Goal: Task Accomplishment & Management: Manage account settings

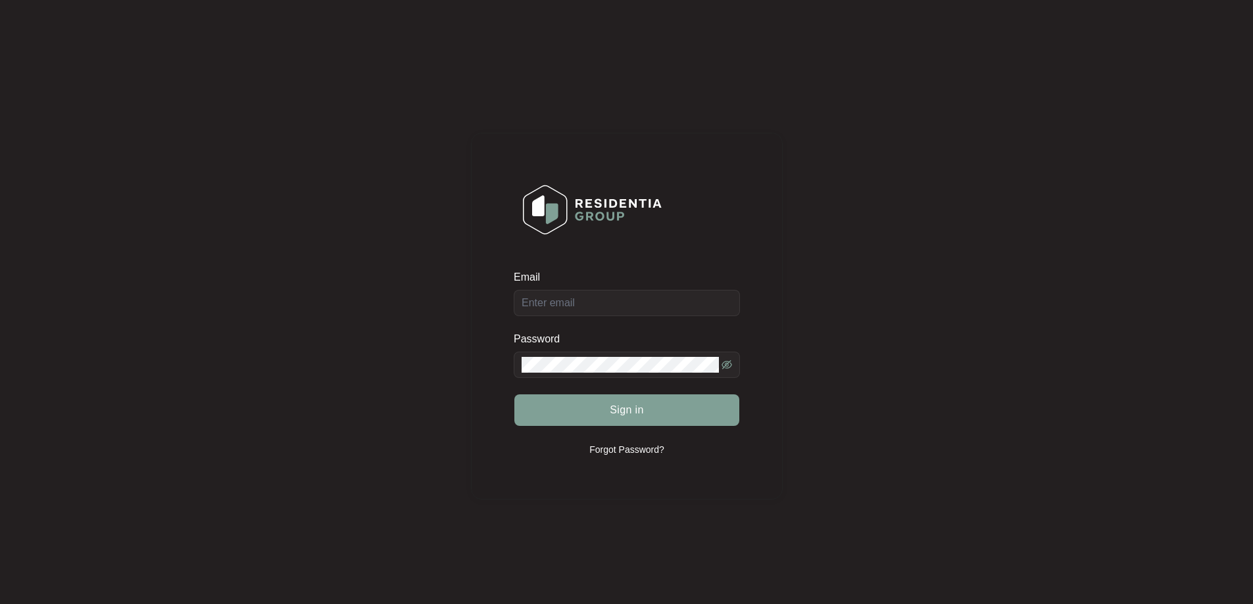
click at [601, 297] on div "Email" at bounding box center [627, 293] width 226 height 46
click at [593, 299] on input "Email" at bounding box center [627, 303] width 226 height 26
type input "[EMAIL_ADDRESS][DOMAIN_NAME]"
click at [608, 408] on button "Sign in" at bounding box center [626, 411] width 225 height 32
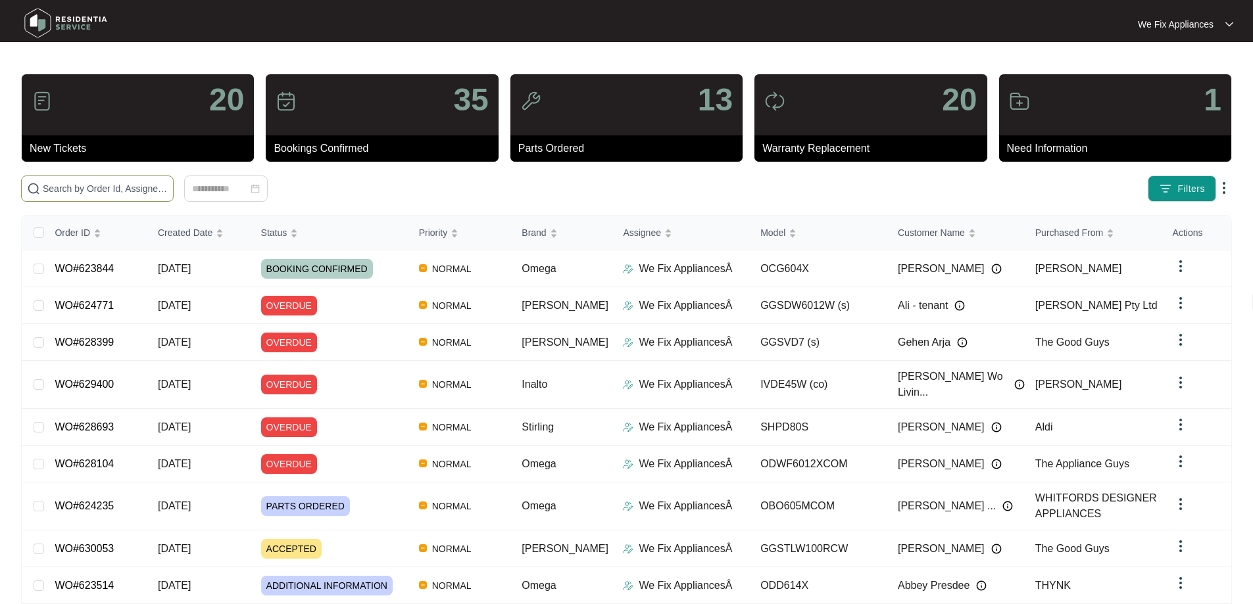
drag, startPoint x: 95, startPoint y: 183, endPoint x: 45, endPoint y: 180, distance: 49.4
drag, startPoint x: 45, startPoint y: 180, endPoint x: 32, endPoint y: 189, distance: 16.6
drag, startPoint x: 32, startPoint y: 189, endPoint x: 229, endPoint y: 191, distance: 197.9
paste input "629893"
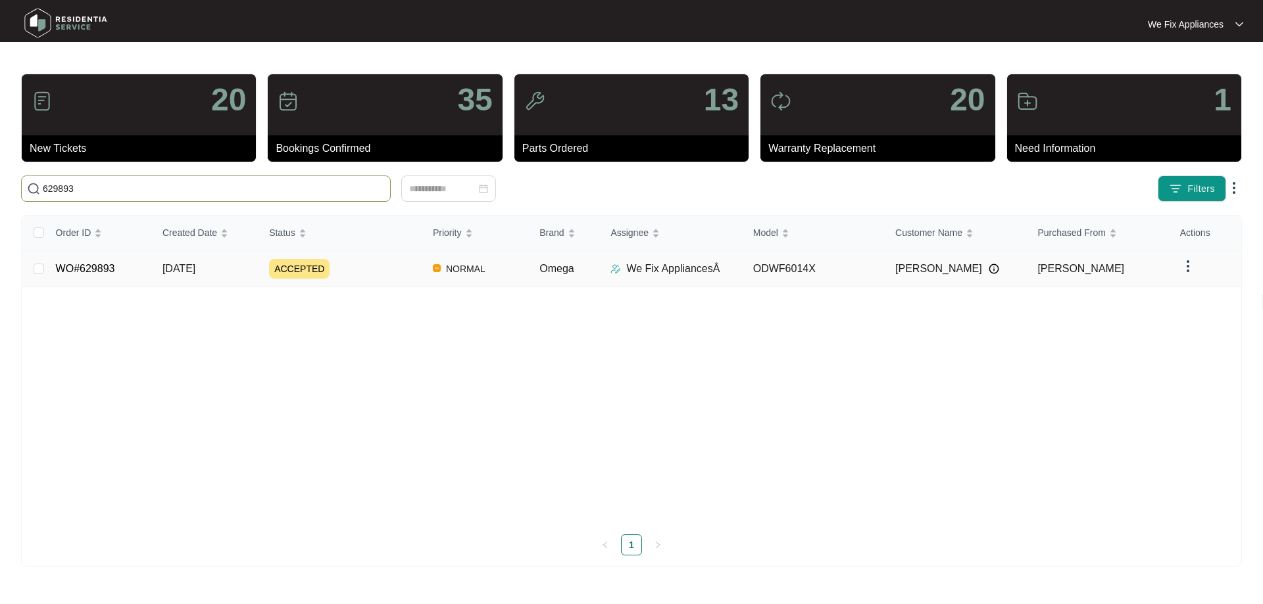
type input "629893"
click at [98, 266] on link "WO#629893" at bounding box center [85, 268] width 59 height 11
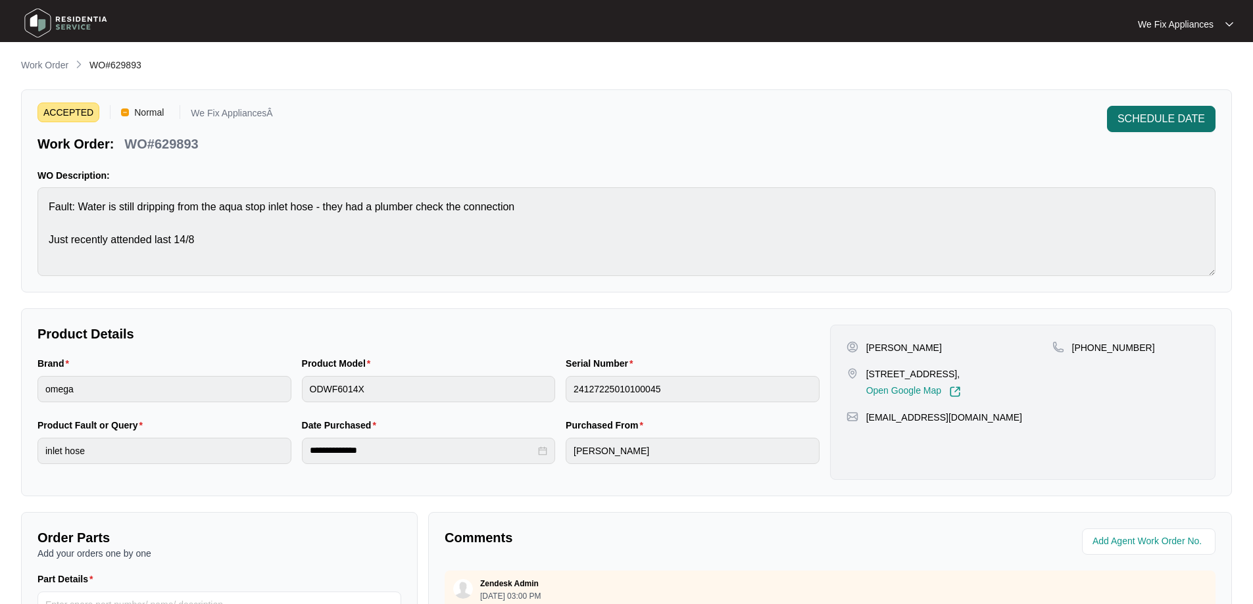
click at [1142, 122] on span "SCHEDULE DATE" at bounding box center [1160, 119] width 87 height 16
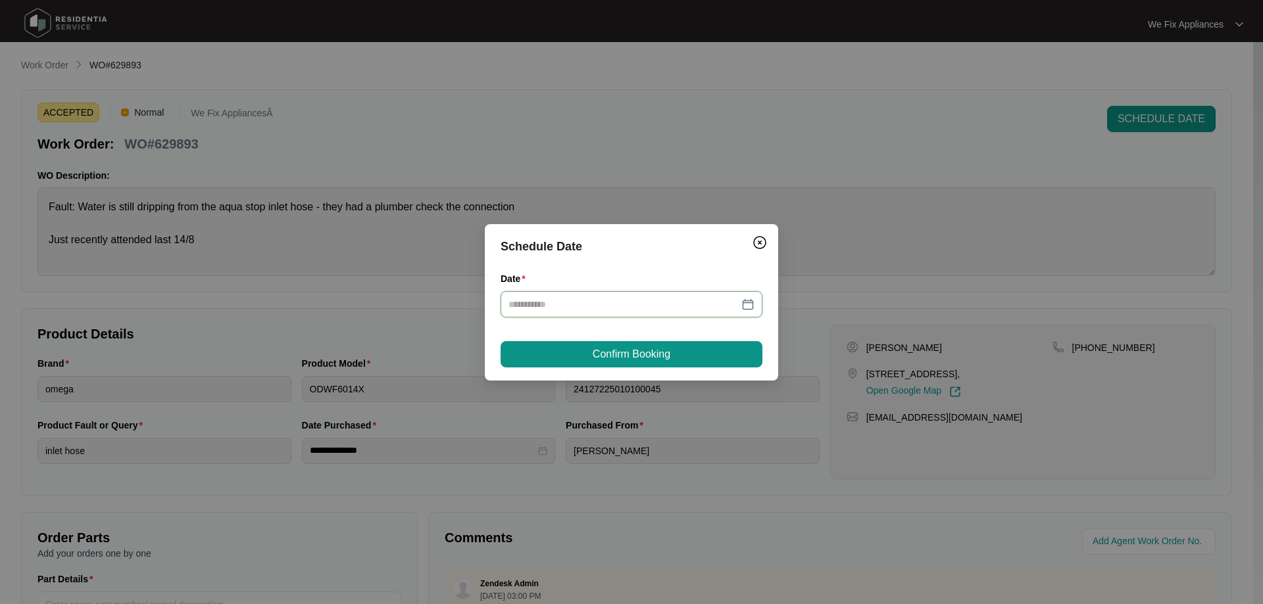
click at [525, 301] on input "Date" at bounding box center [623, 304] width 230 height 14
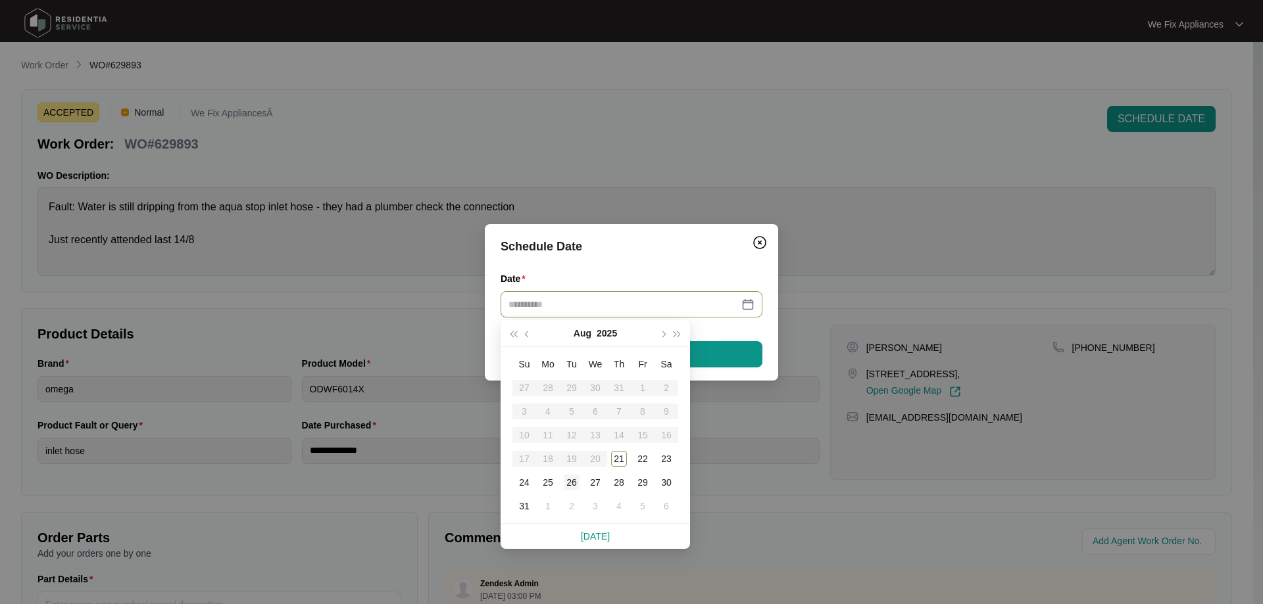
type input "**********"
click at [572, 485] on div "26" at bounding box center [572, 483] width 16 height 16
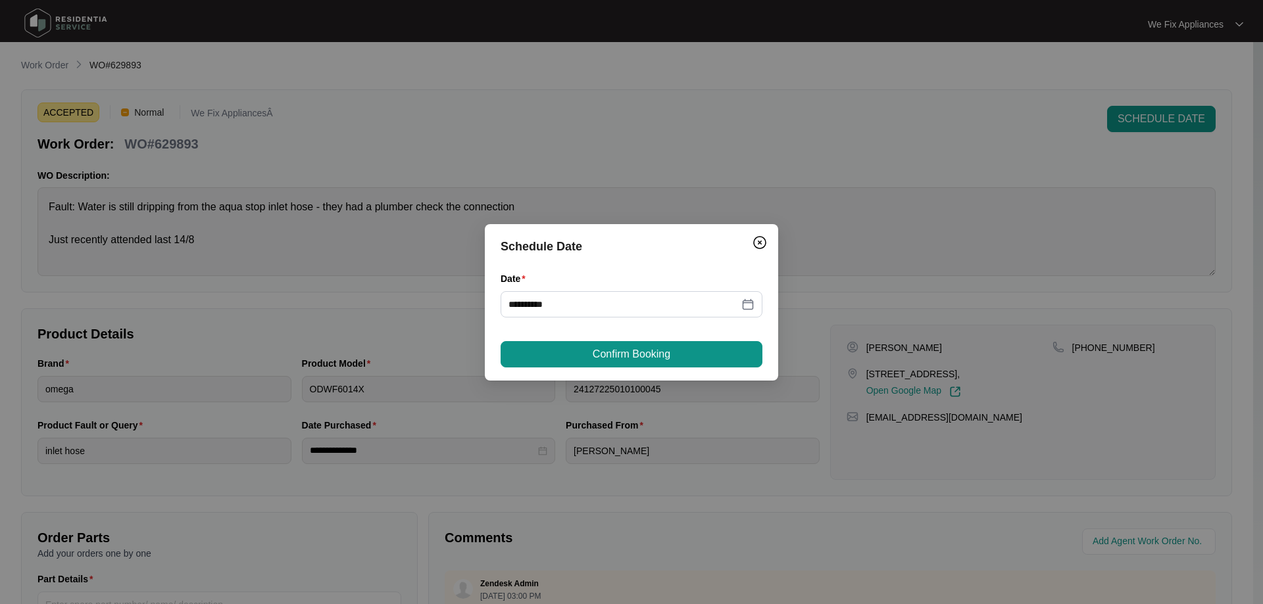
click at [613, 368] on div "**********" at bounding box center [631, 302] width 293 height 156
click at [621, 354] on span "Confirm Booking" at bounding box center [631, 355] width 78 height 16
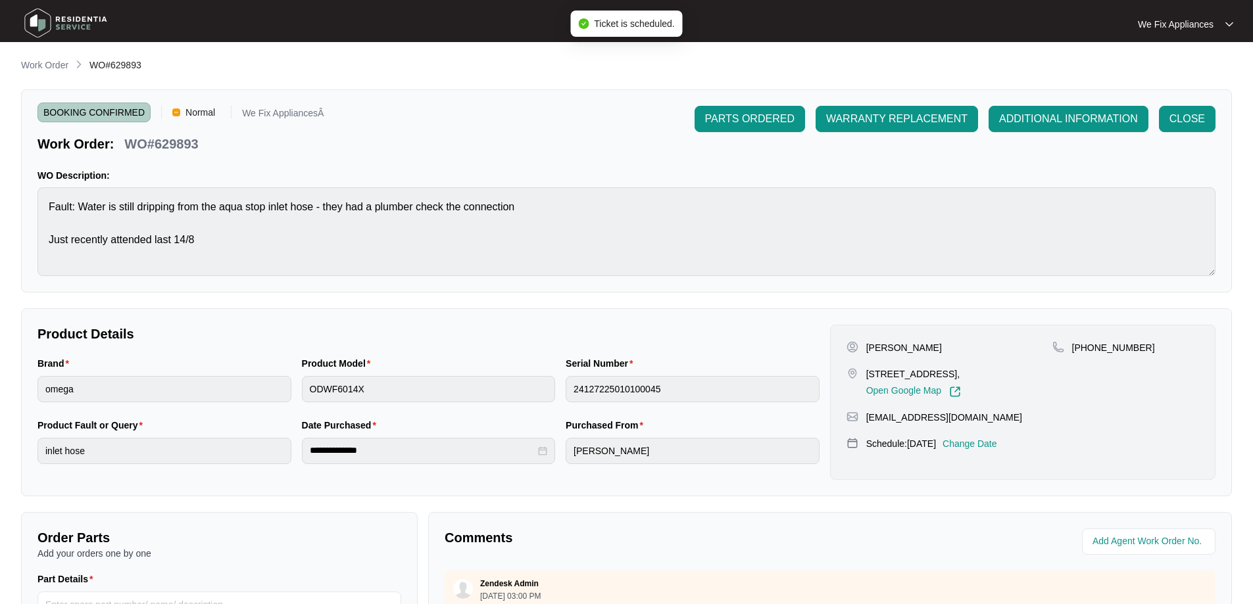
click at [67, 28] on img at bounding box center [66, 22] width 92 height 39
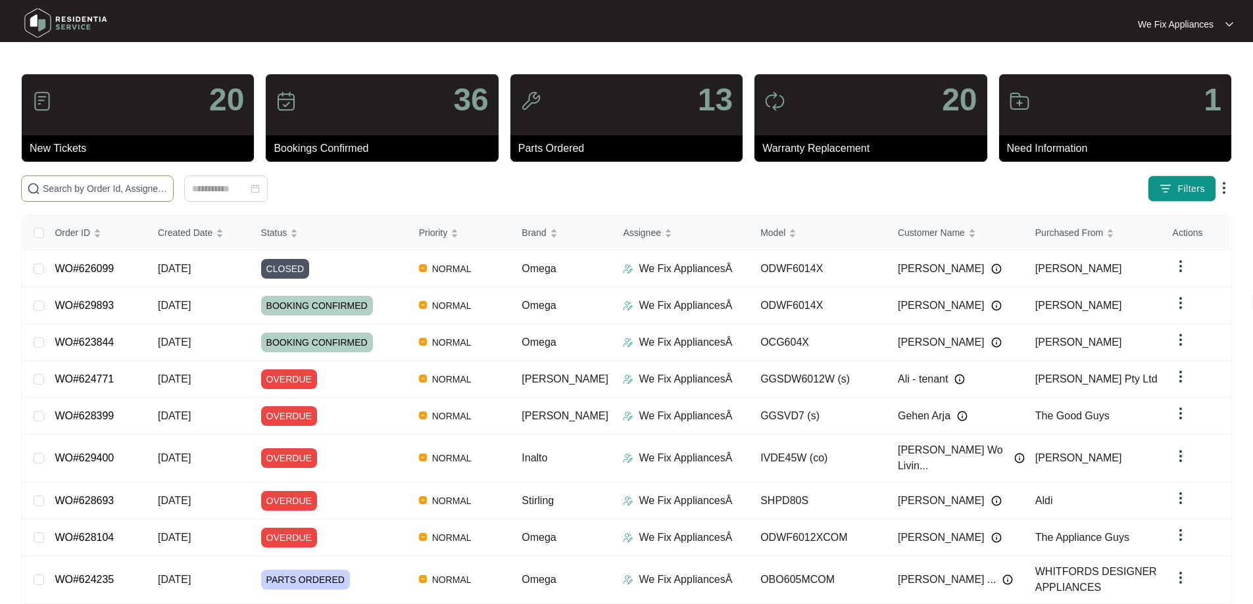
drag, startPoint x: 153, startPoint y: 189, endPoint x: 105, endPoint y: 187, distance: 48.0
paste input "627287"
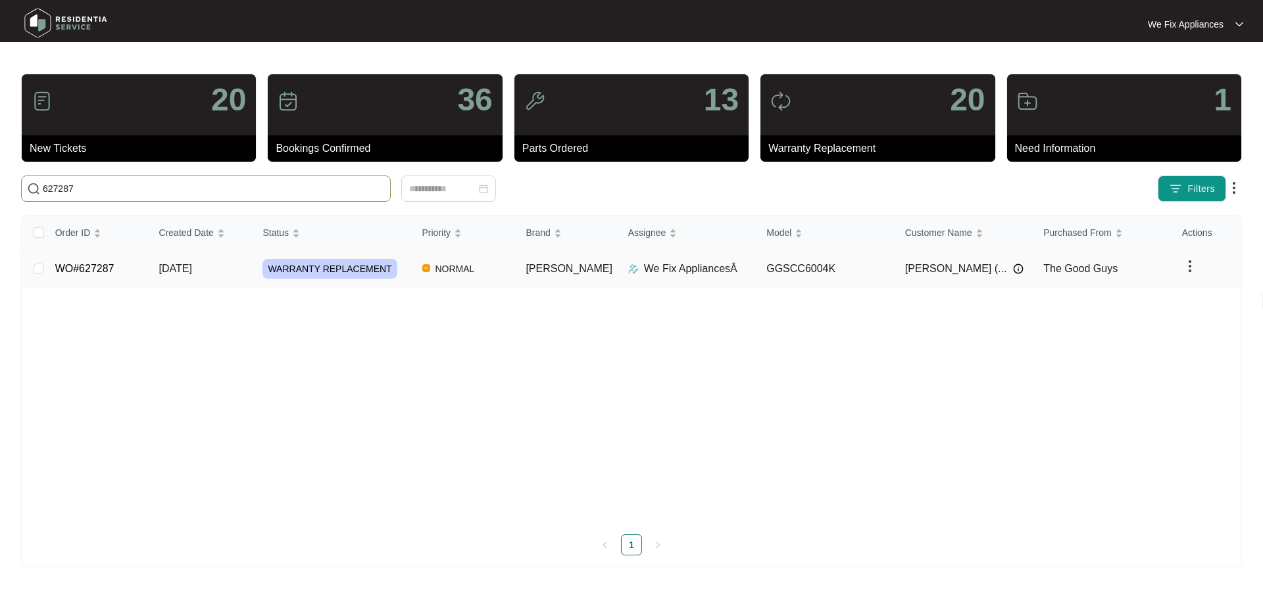
type input "627287"
click at [98, 270] on link "WO#627287" at bounding box center [84, 268] width 59 height 11
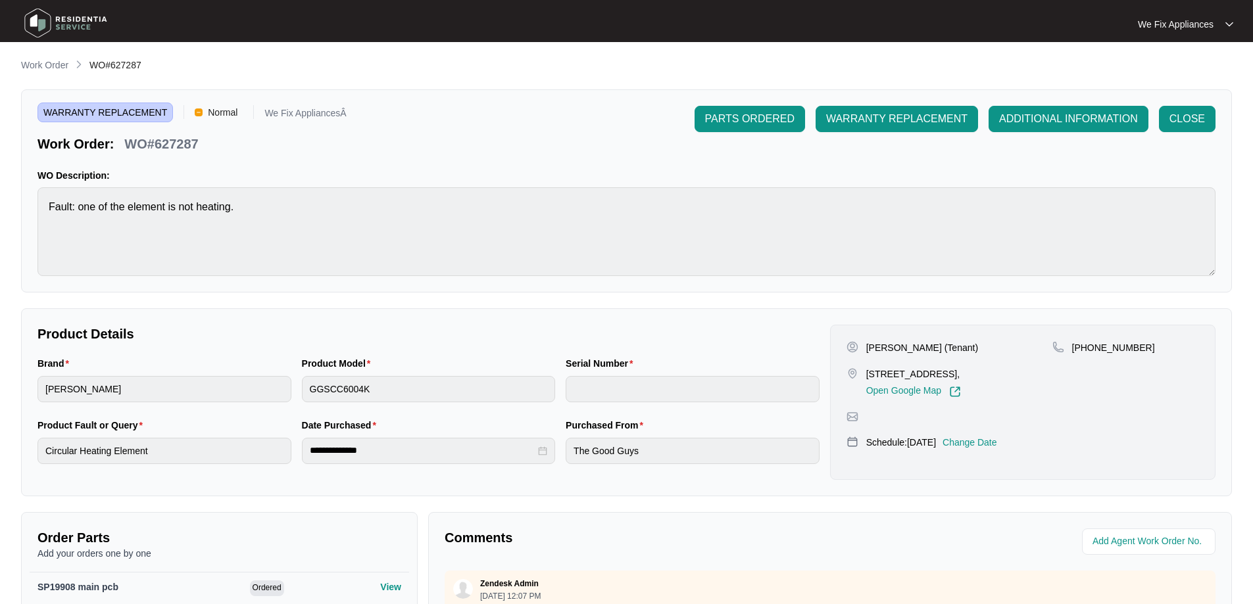
click at [992, 445] on p "Change Date" at bounding box center [969, 442] width 55 height 13
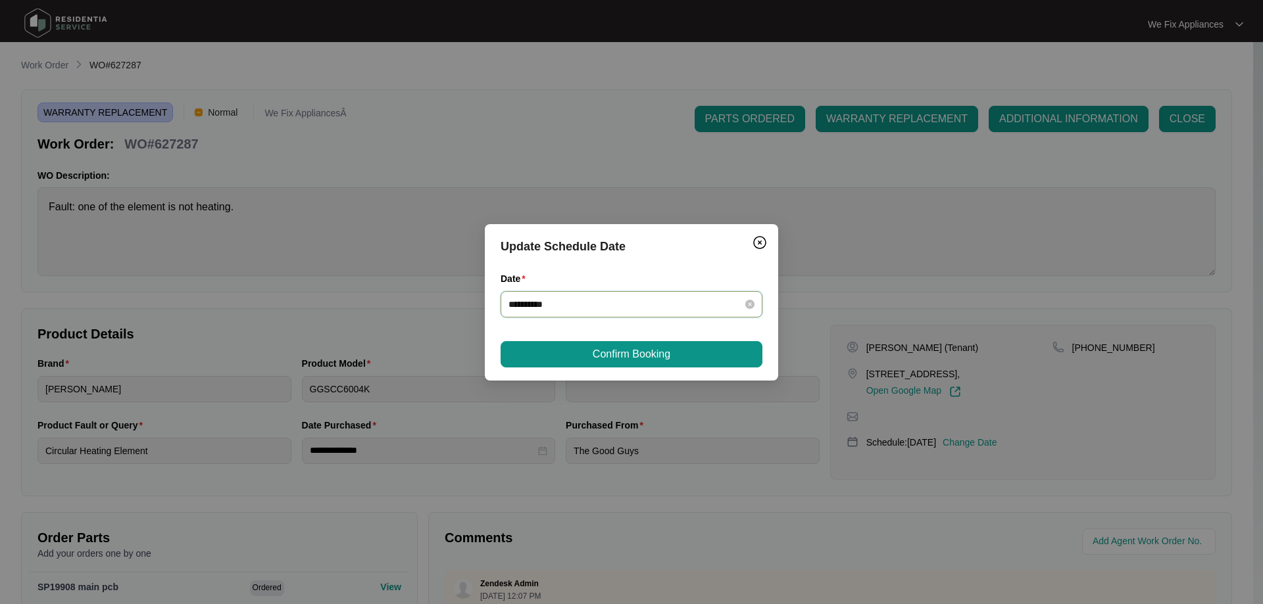
click at [627, 309] on input "**********" at bounding box center [623, 304] width 230 height 14
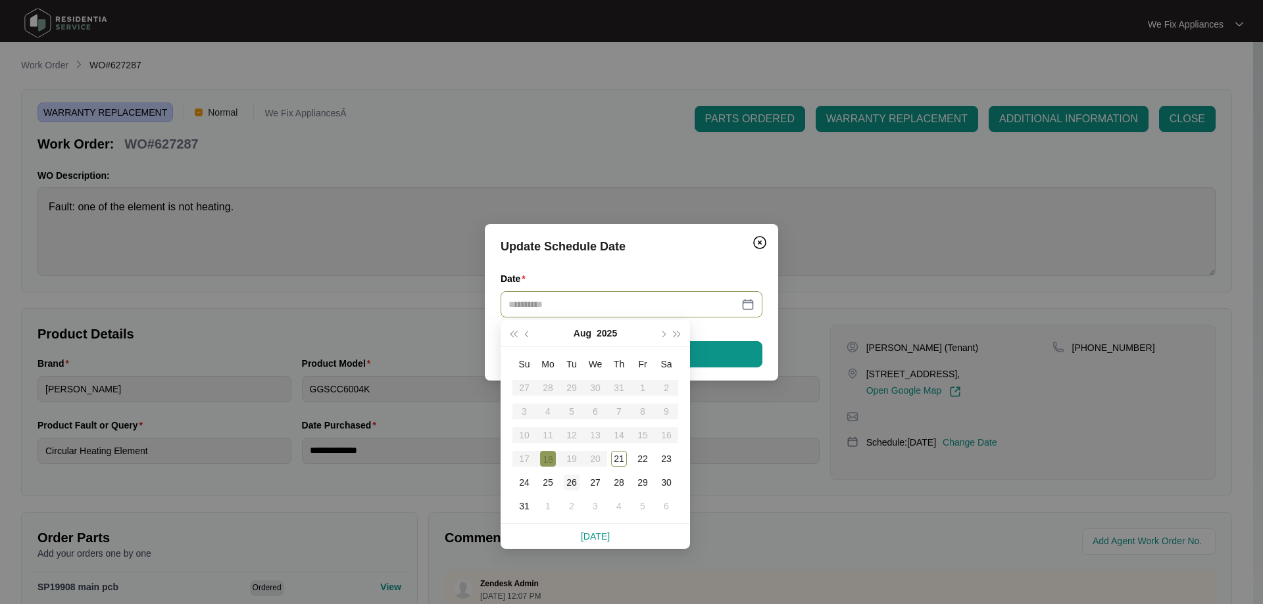
click at [571, 477] on div "26" at bounding box center [572, 483] width 16 height 16
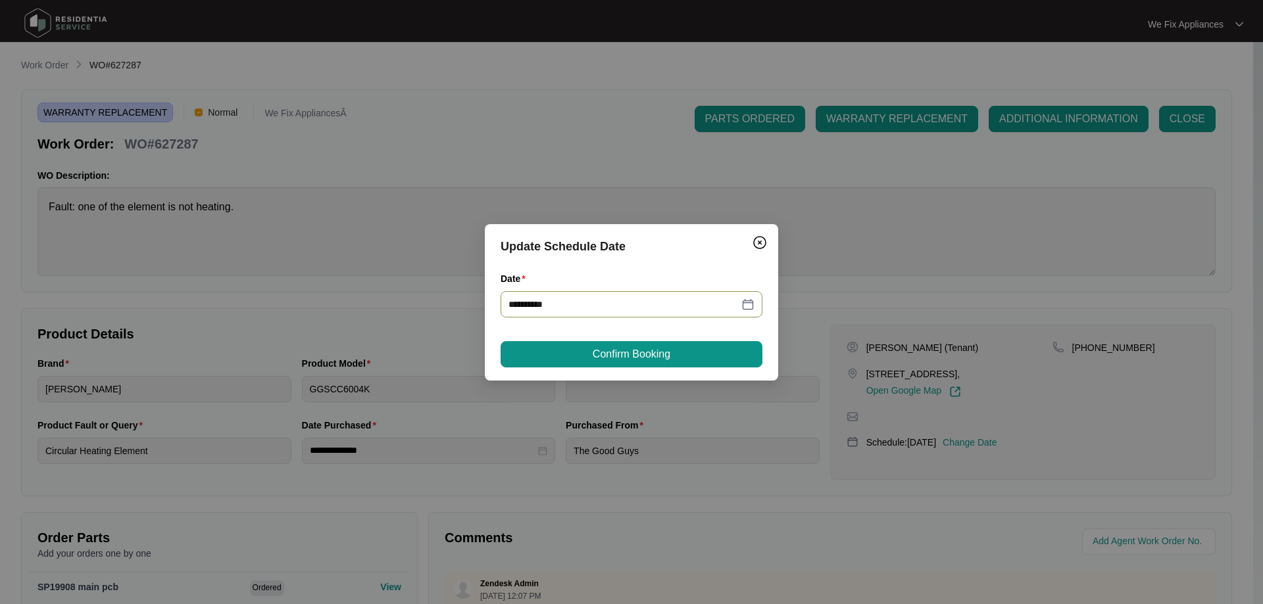
type input "**********"
click at [631, 354] on span "Confirm Booking" at bounding box center [631, 355] width 78 height 16
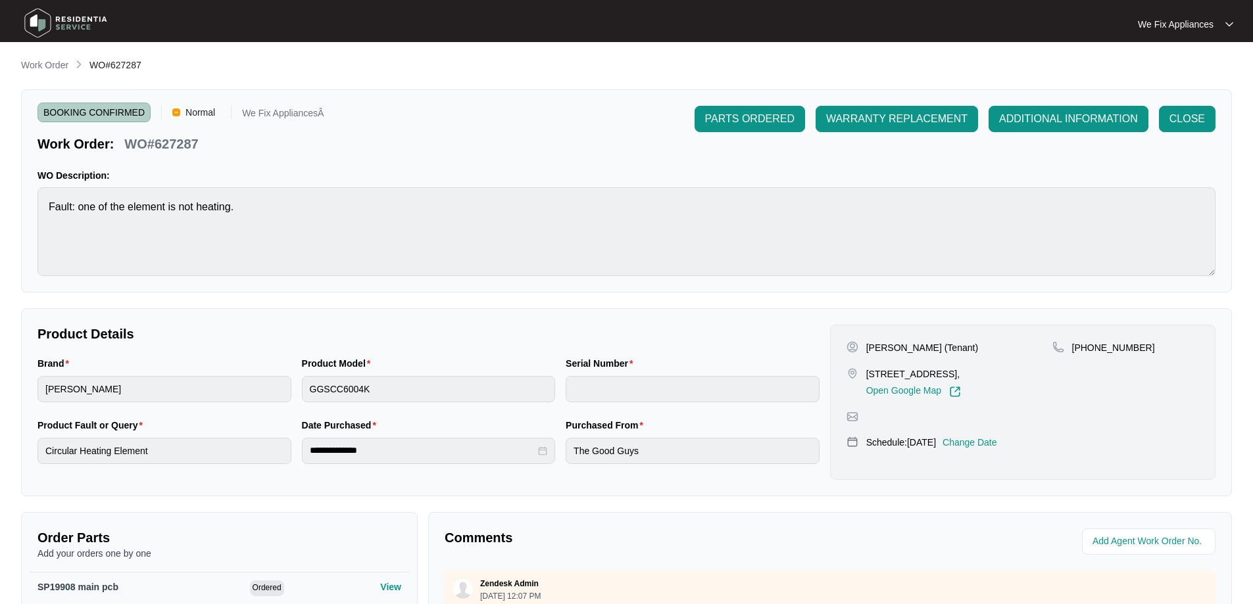
click at [76, 20] on img at bounding box center [66, 22] width 92 height 39
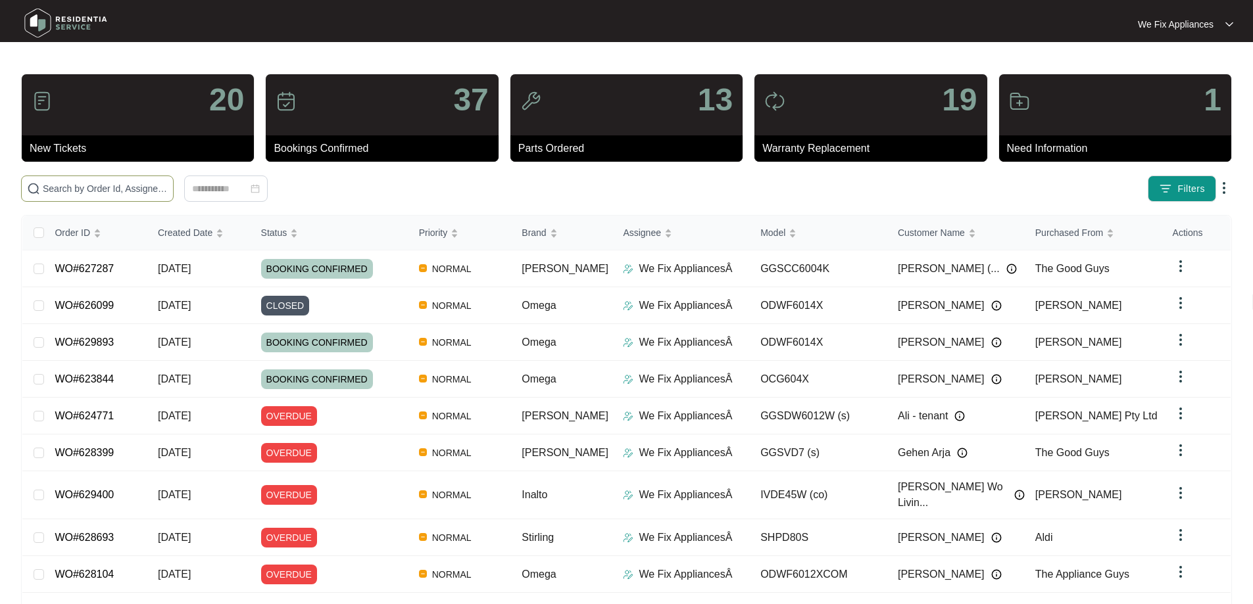
paste input "[DATE]"
type input "[DATE]"
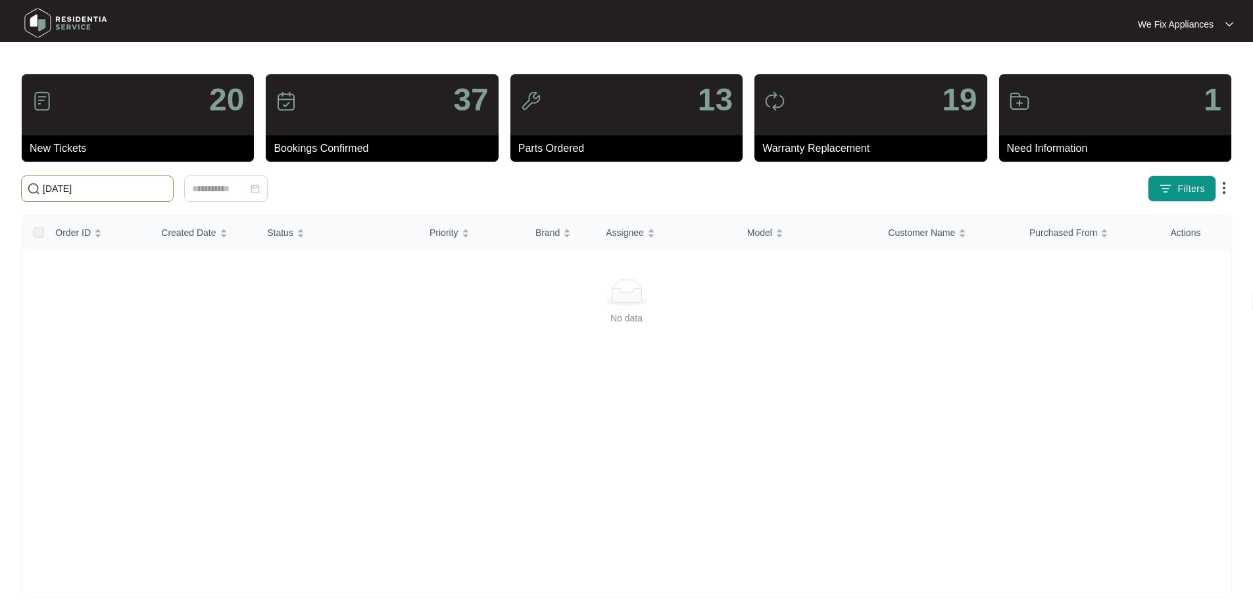
drag, startPoint x: 110, startPoint y: 191, endPoint x: 0, endPoint y: 169, distance: 111.9
click at [0, 169] on main "20 New Tickets 37 Bookings Confirmed 13 Parts Ordered 19 Warranty Replacement 1…" at bounding box center [626, 309] width 1253 height 619
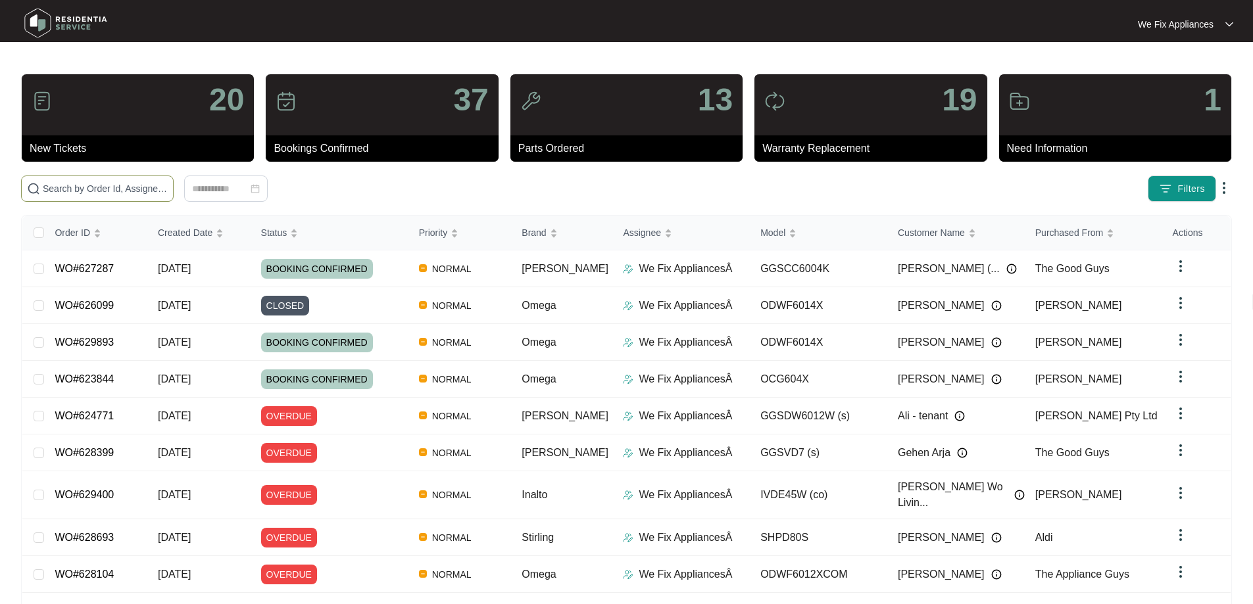
paste input "627279"
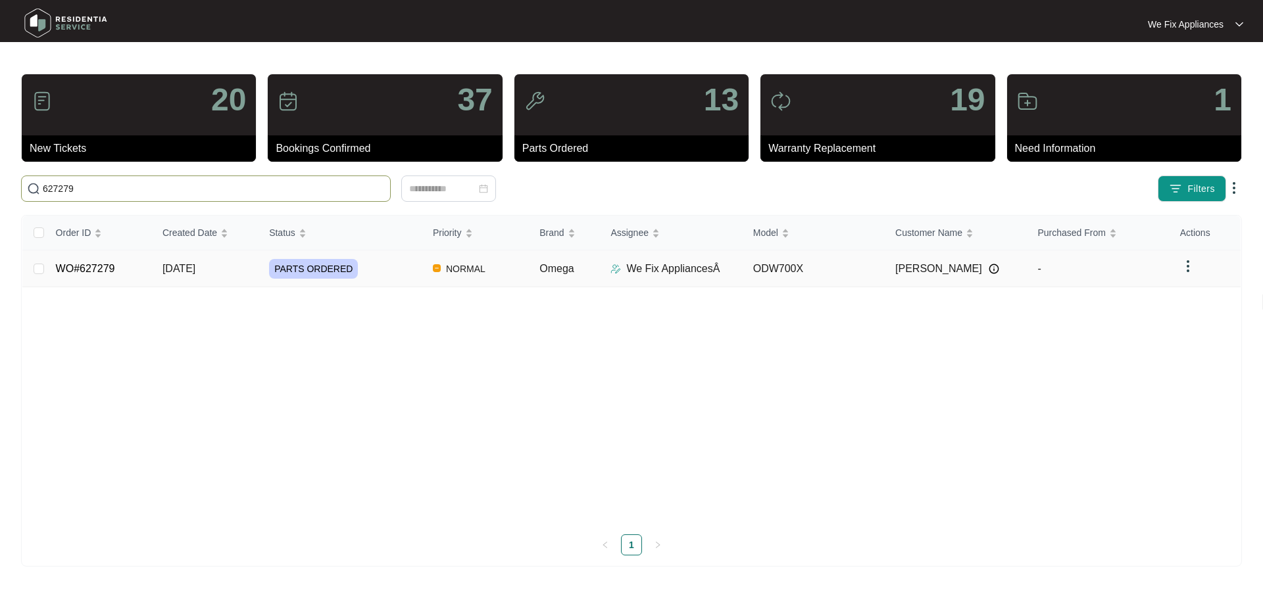
type input "627279"
click at [74, 268] on link "WO#627279" at bounding box center [85, 268] width 59 height 11
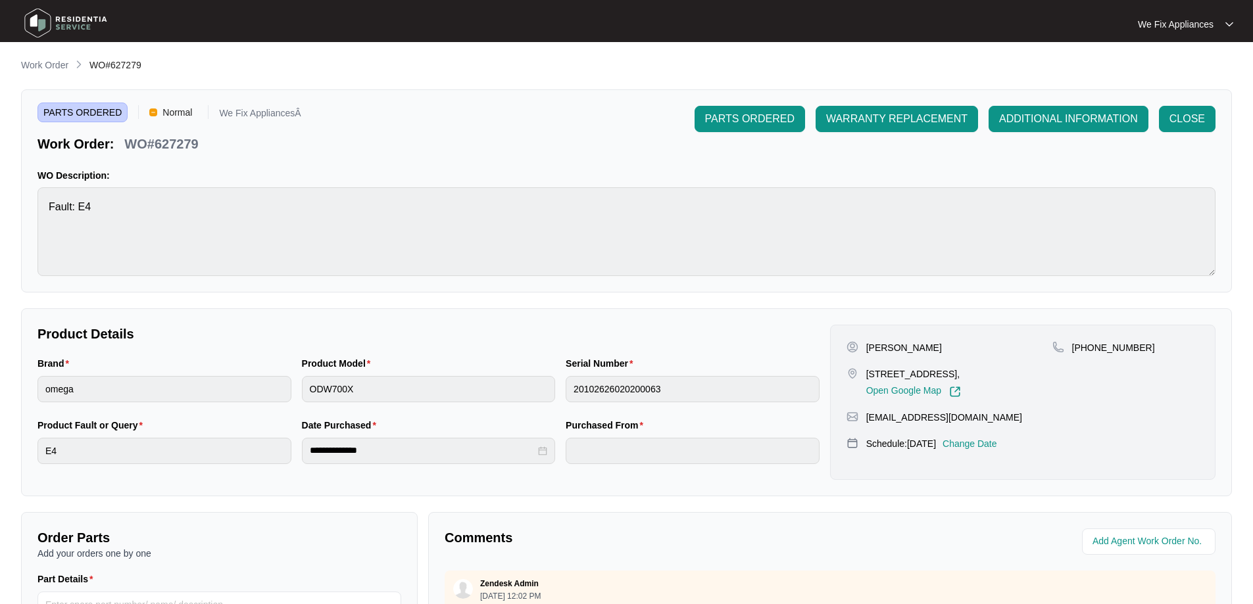
click at [984, 450] on p "Change Date" at bounding box center [969, 443] width 55 height 13
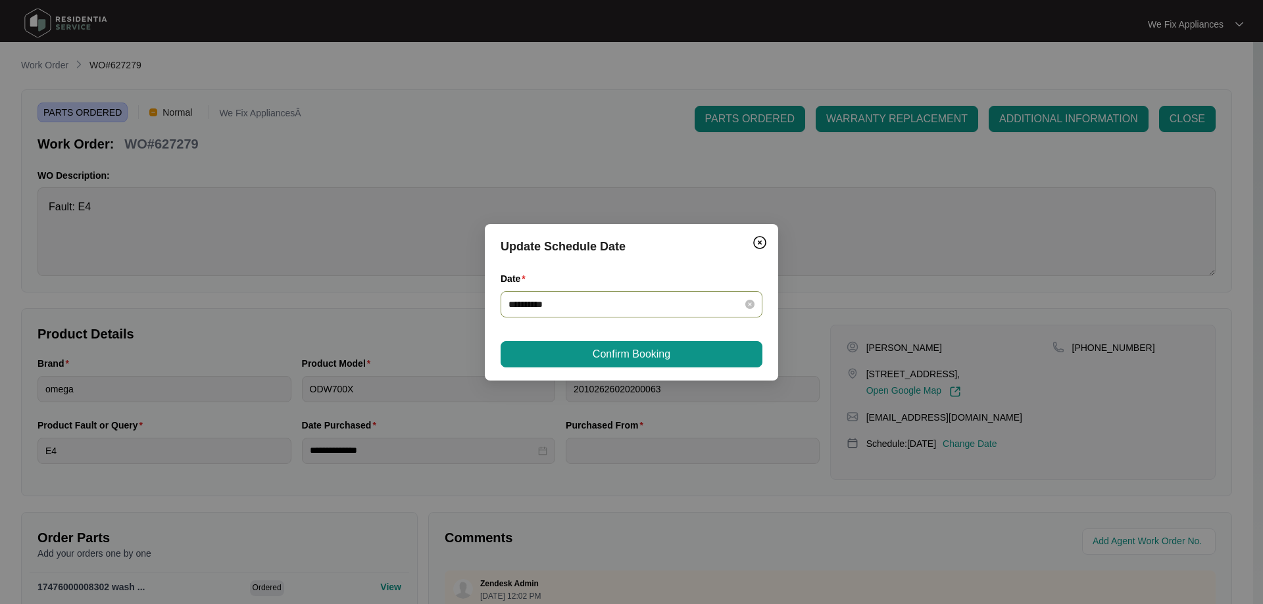
drag, startPoint x: 583, startPoint y: 289, endPoint x: 583, endPoint y: 307, distance: 17.8
click at [582, 306] on div "**********" at bounding box center [631, 295] width 262 height 46
click at [582, 304] on input "**********" at bounding box center [623, 304] width 230 height 14
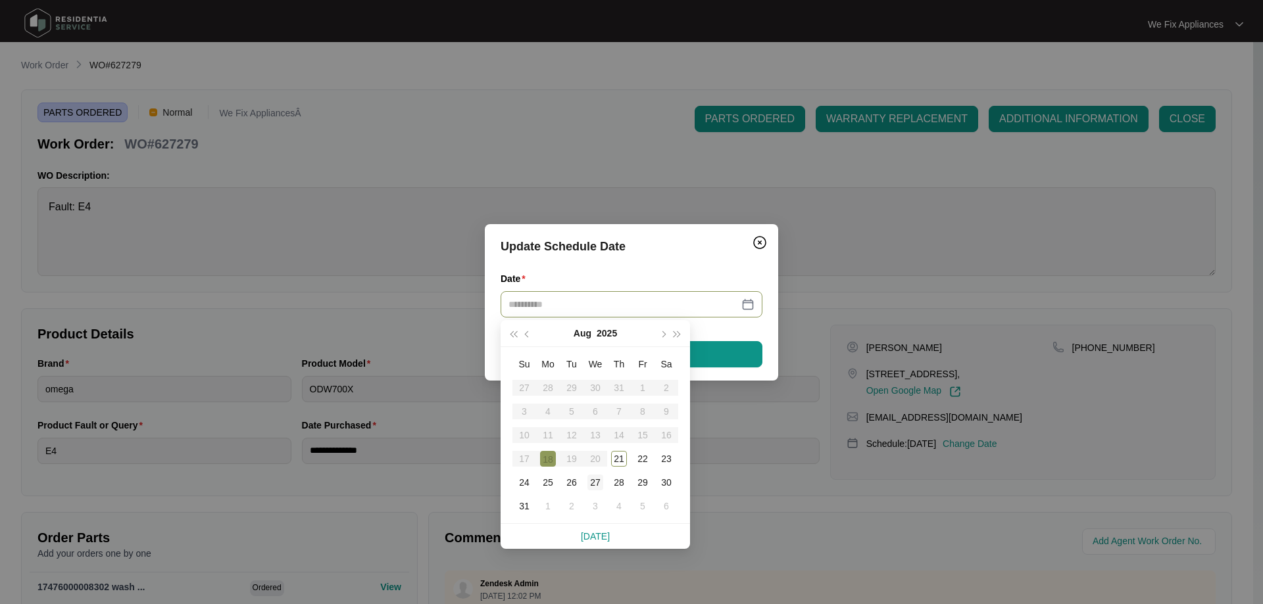
click at [592, 480] on div "27" at bounding box center [595, 483] width 16 height 16
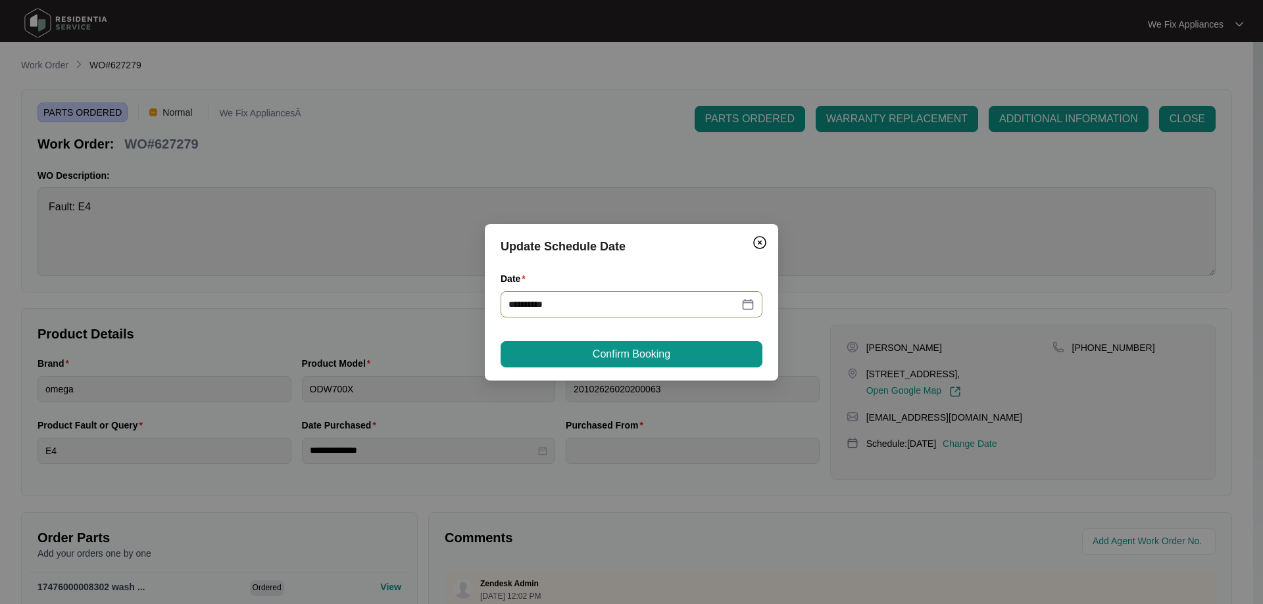
type input "**********"
click at [661, 349] on span "Confirm Booking" at bounding box center [631, 355] width 78 height 16
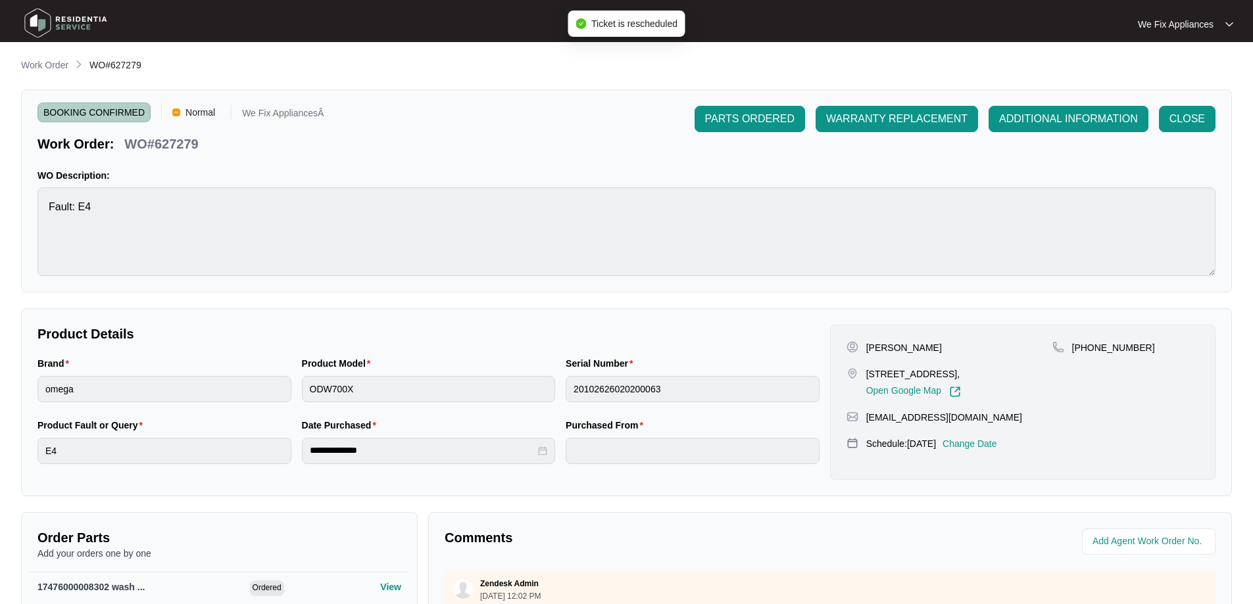
click at [89, 18] on img at bounding box center [66, 22] width 92 height 39
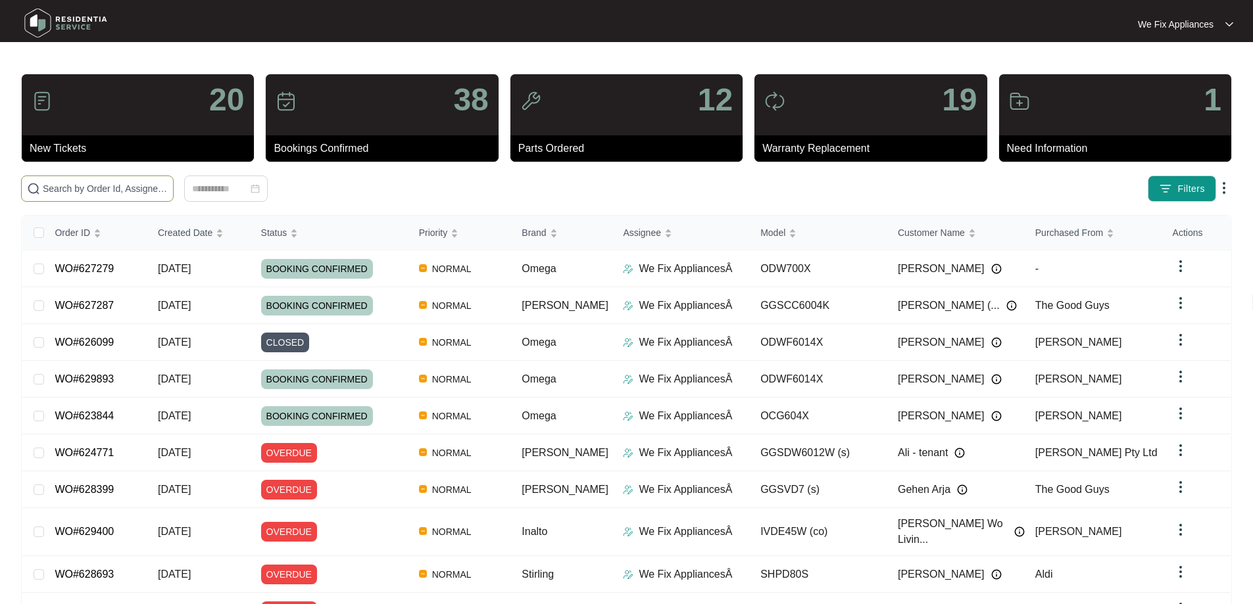
paste input "624785"
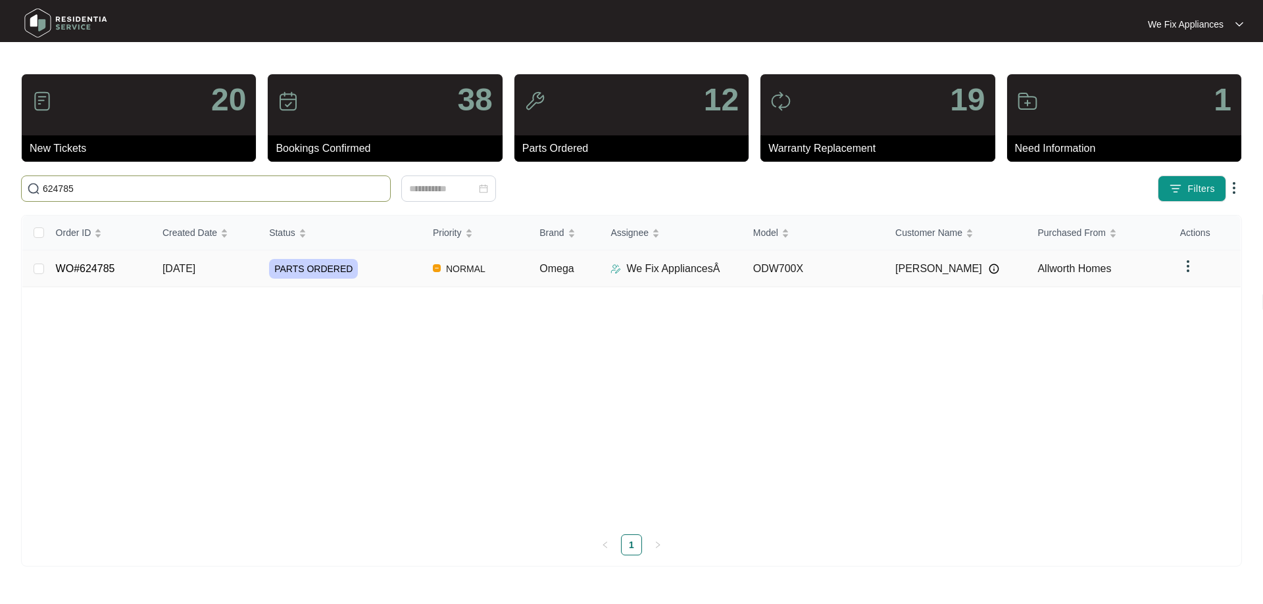
type input "624785"
click at [93, 263] on link "WO#624785" at bounding box center [85, 268] width 59 height 11
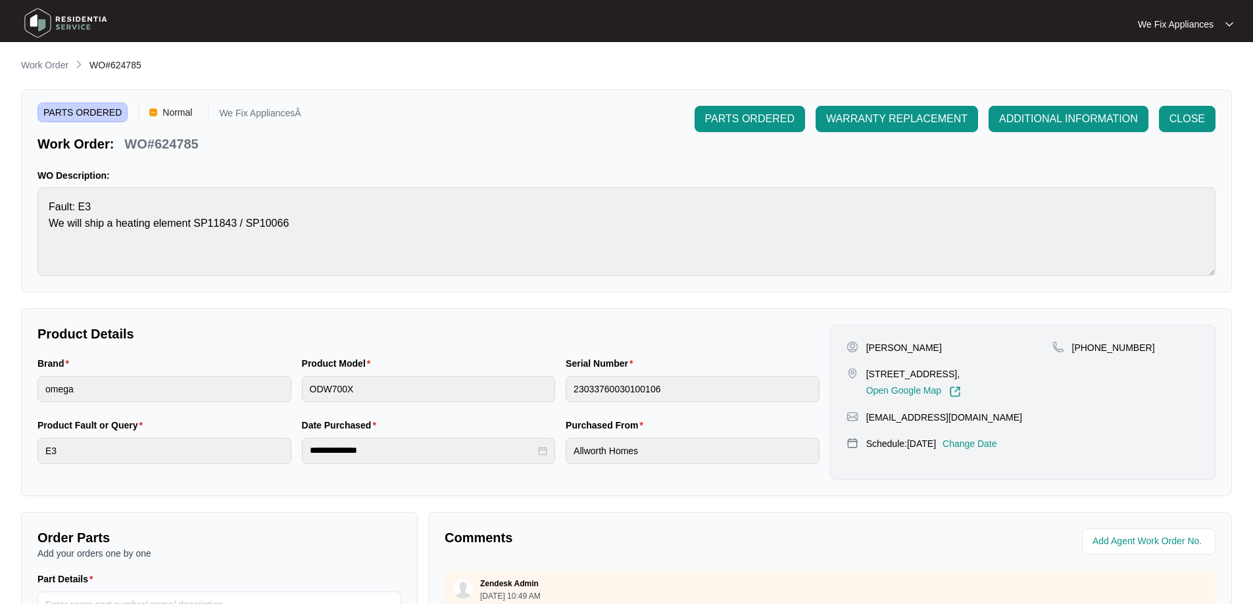
click at [995, 435] on div "Frank Tregier 25 GREY ST, EMU PLAINS NSW 2750, Open Google Map +61402209851 tre…" at bounding box center [1022, 402] width 385 height 155
click at [986, 446] on p "Change Date" at bounding box center [969, 443] width 55 height 13
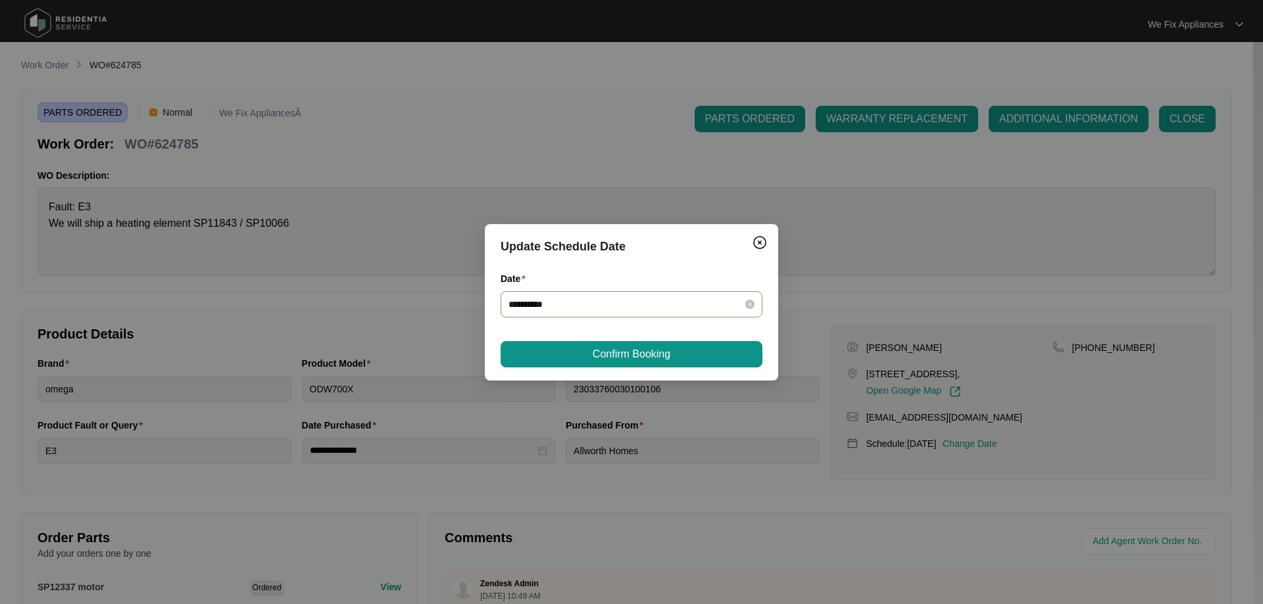
click at [603, 310] on input "**********" at bounding box center [623, 304] width 230 height 14
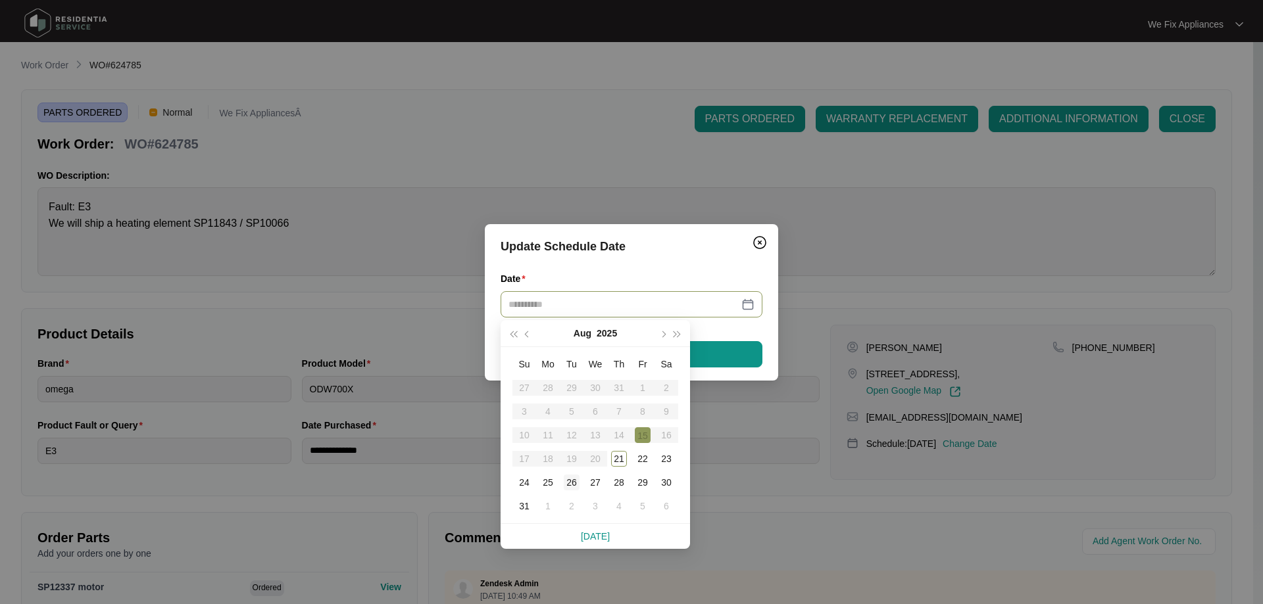
click at [574, 485] on div "26" at bounding box center [572, 483] width 16 height 16
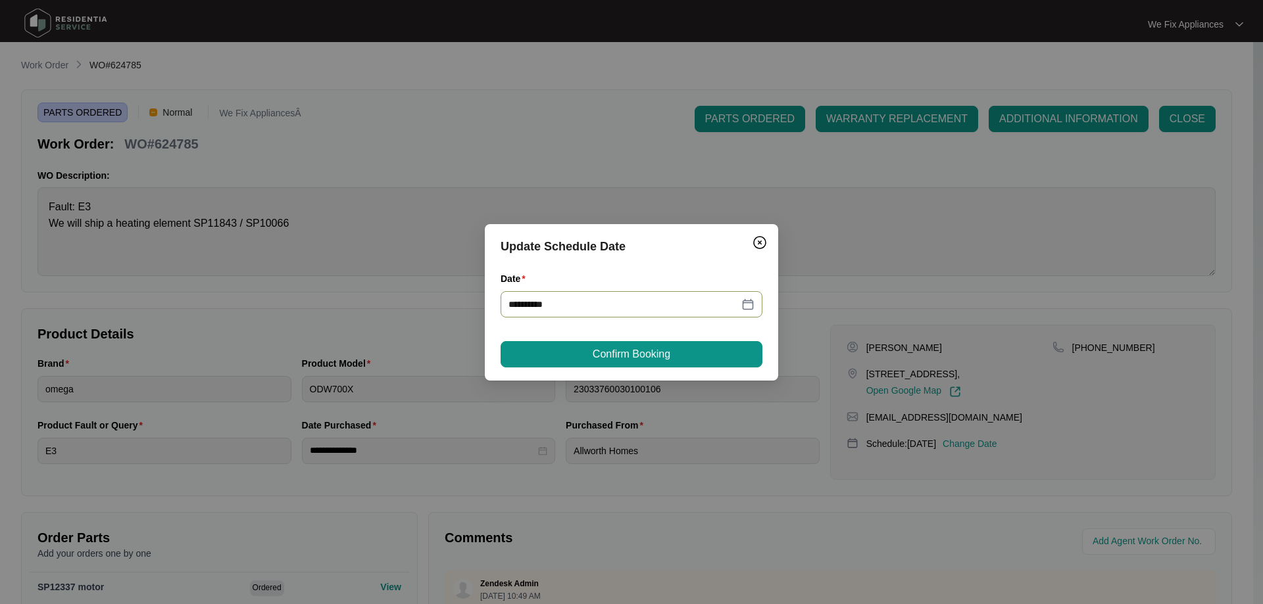
type input "**********"
click at [626, 362] on span "Confirm Booking" at bounding box center [631, 355] width 78 height 16
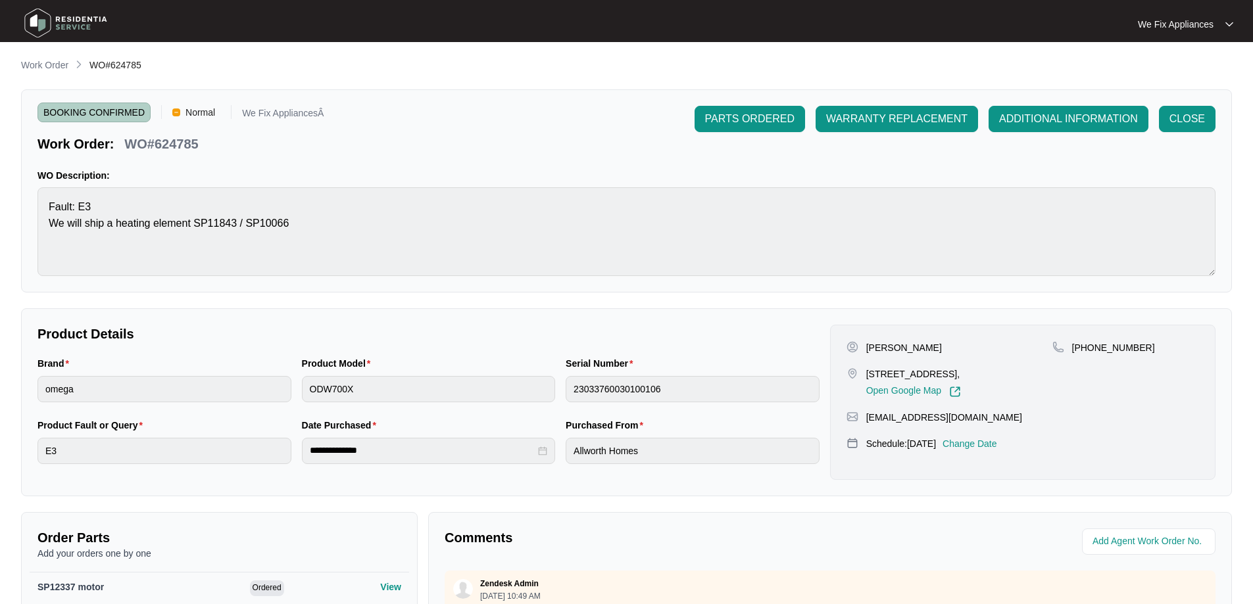
click at [97, 14] on img at bounding box center [66, 22] width 92 height 39
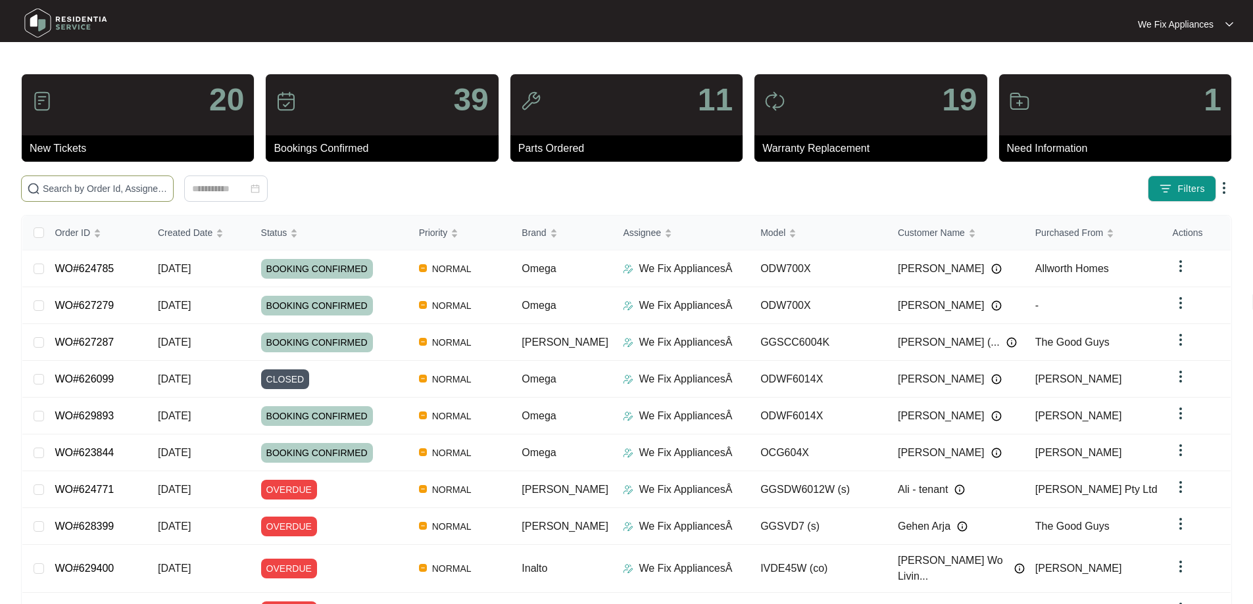
click at [130, 187] on input "text" at bounding box center [105, 188] width 125 height 14
paste input "628399"
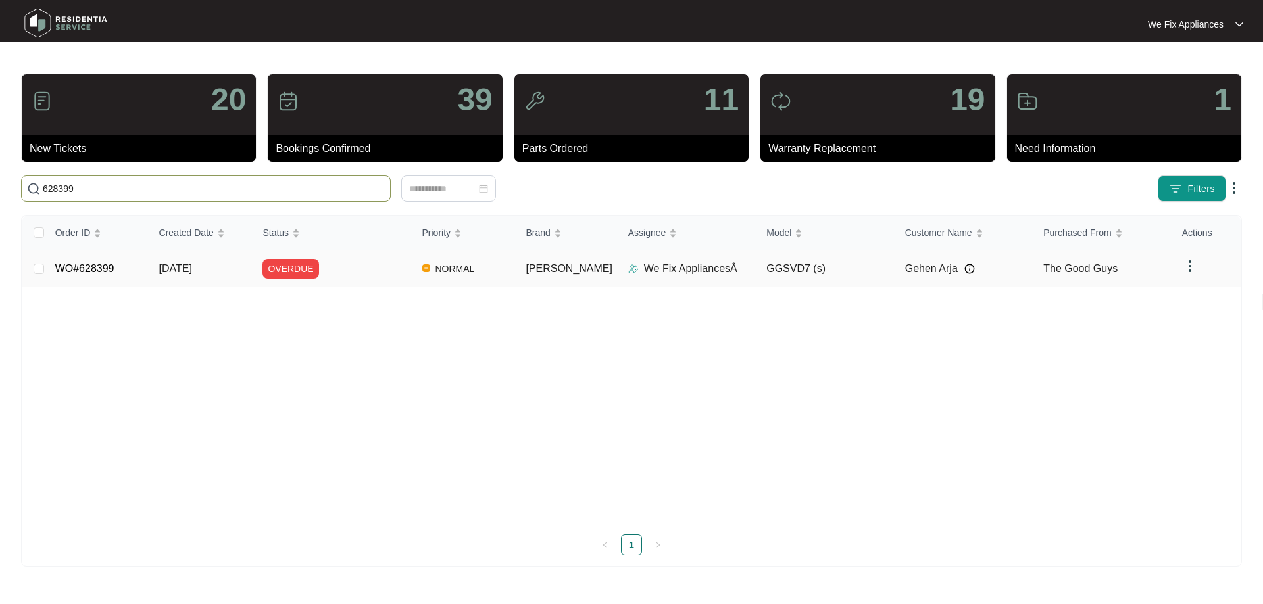
type input "628399"
click at [67, 266] on link "WO#628399" at bounding box center [84, 268] width 59 height 11
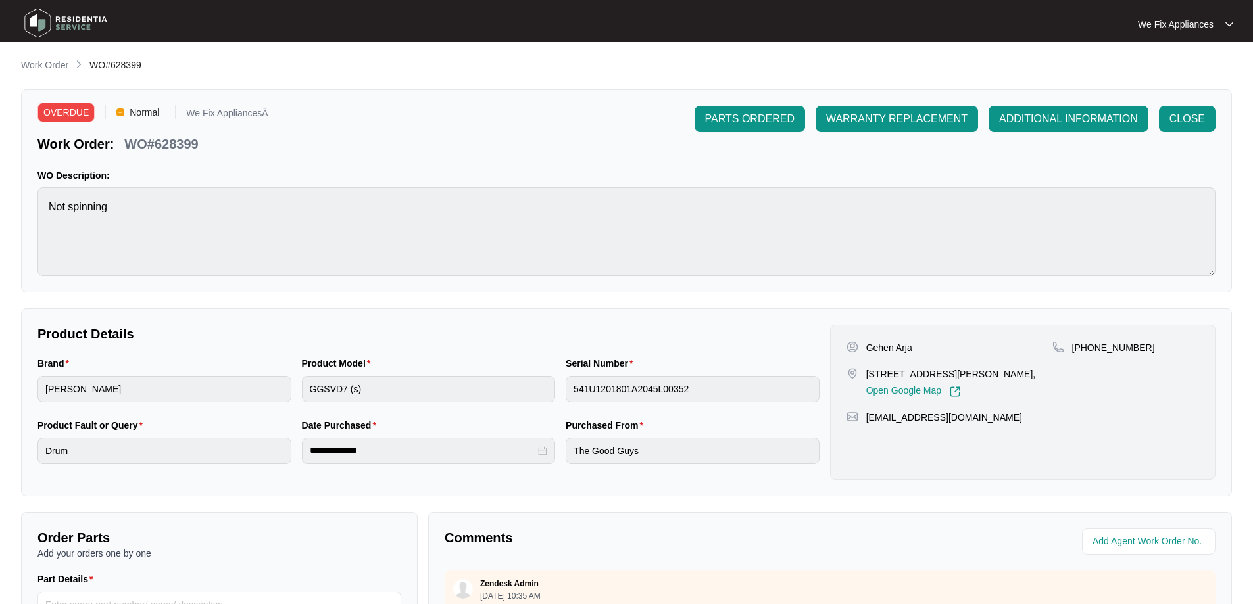
click at [87, 20] on img at bounding box center [66, 22] width 92 height 39
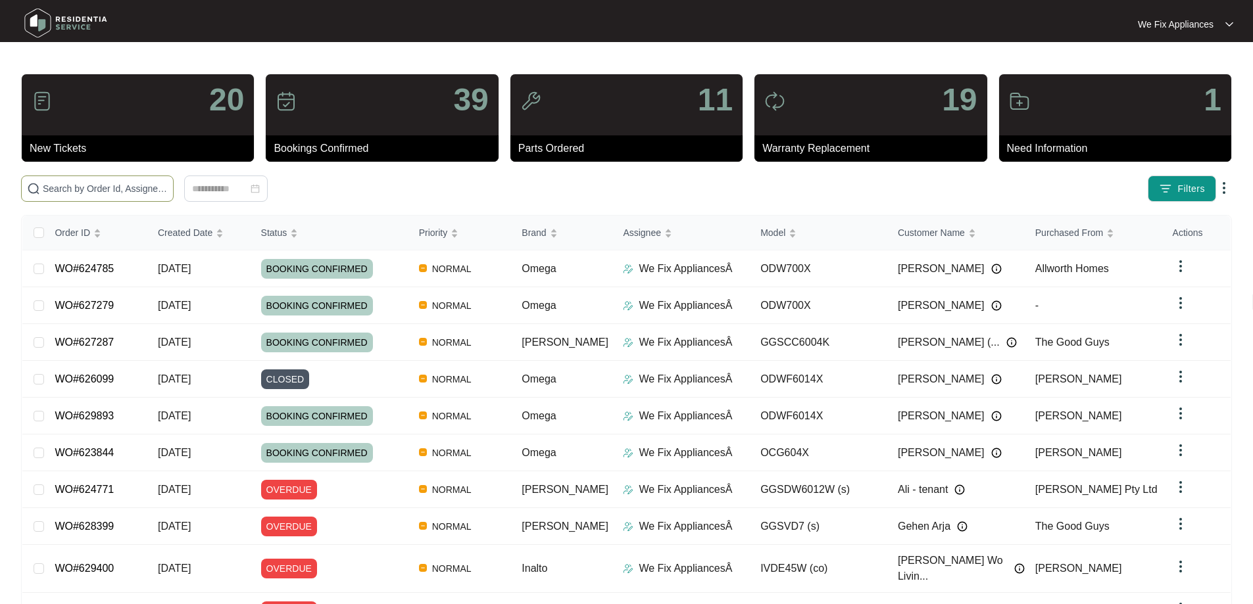
click at [120, 183] on input "text" at bounding box center [105, 188] width 125 height 14
paste input "624095"
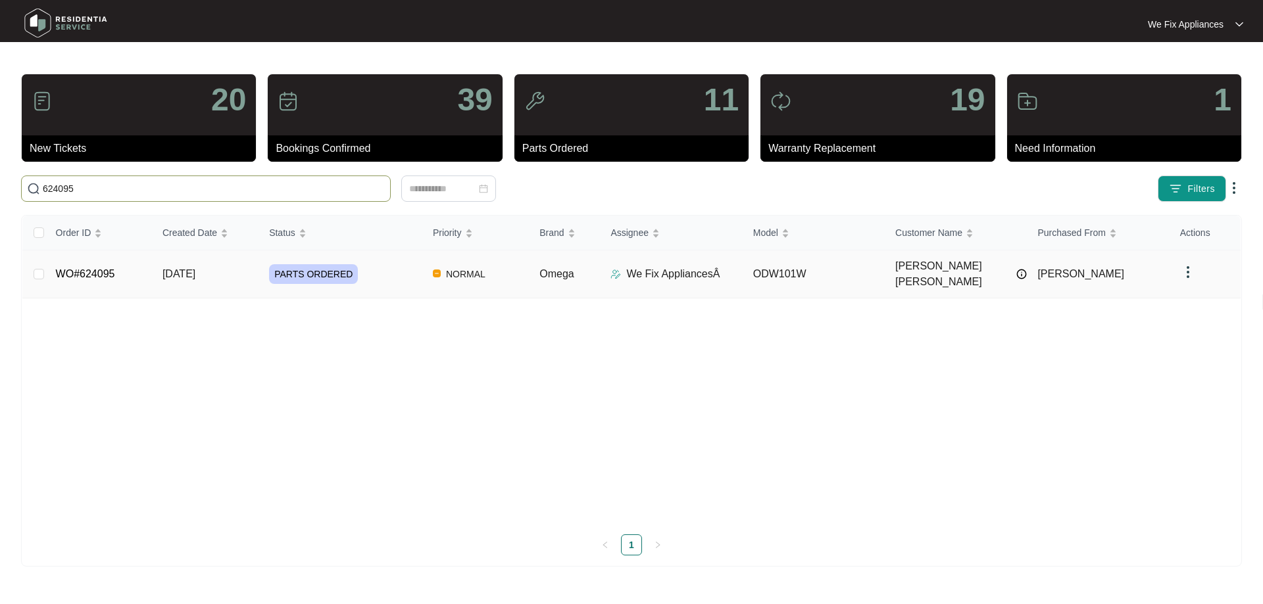
type input "624095"
click at [103, 268] on link "WO#624095" at bounding box center [85, 273] width 59 height 11
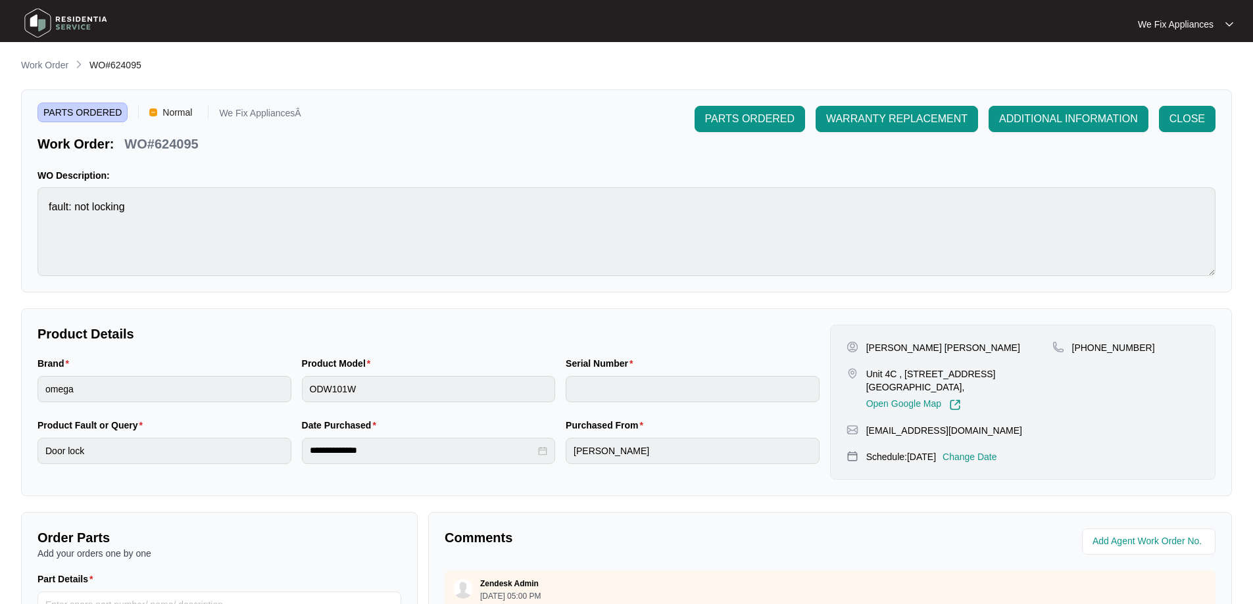
click at [989, 460] on p "Change Date" at bounding box center [969, 456] width 55 height 13
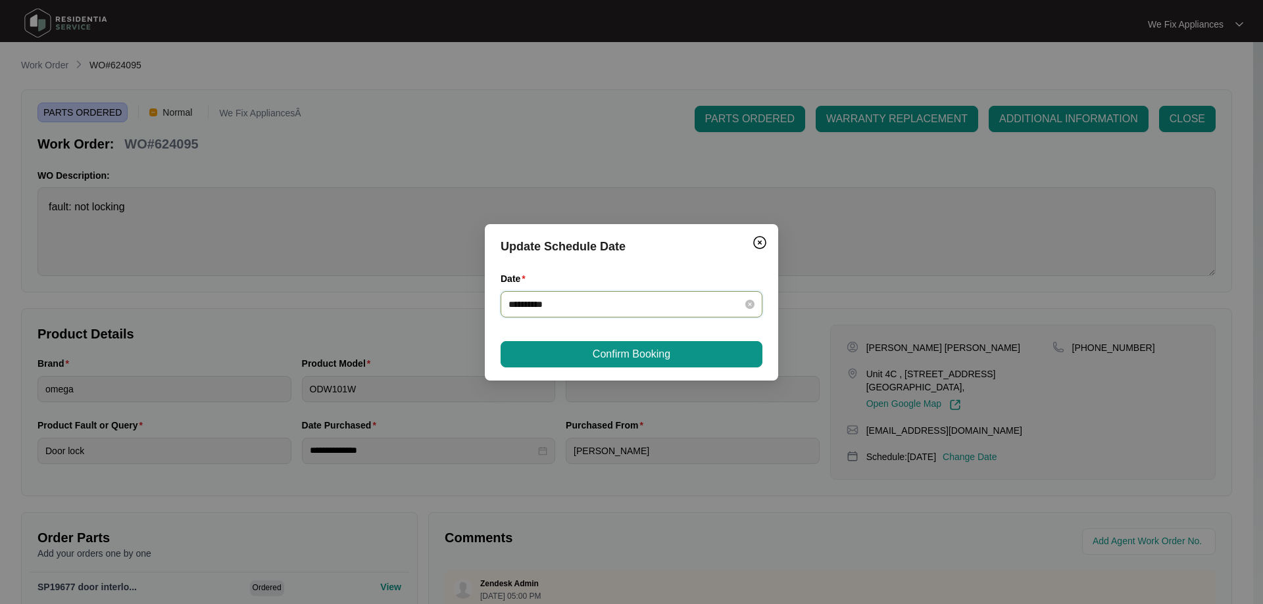
click at [578, 302] on input "**********" at bounding box center [623, 304] width 230 height 14
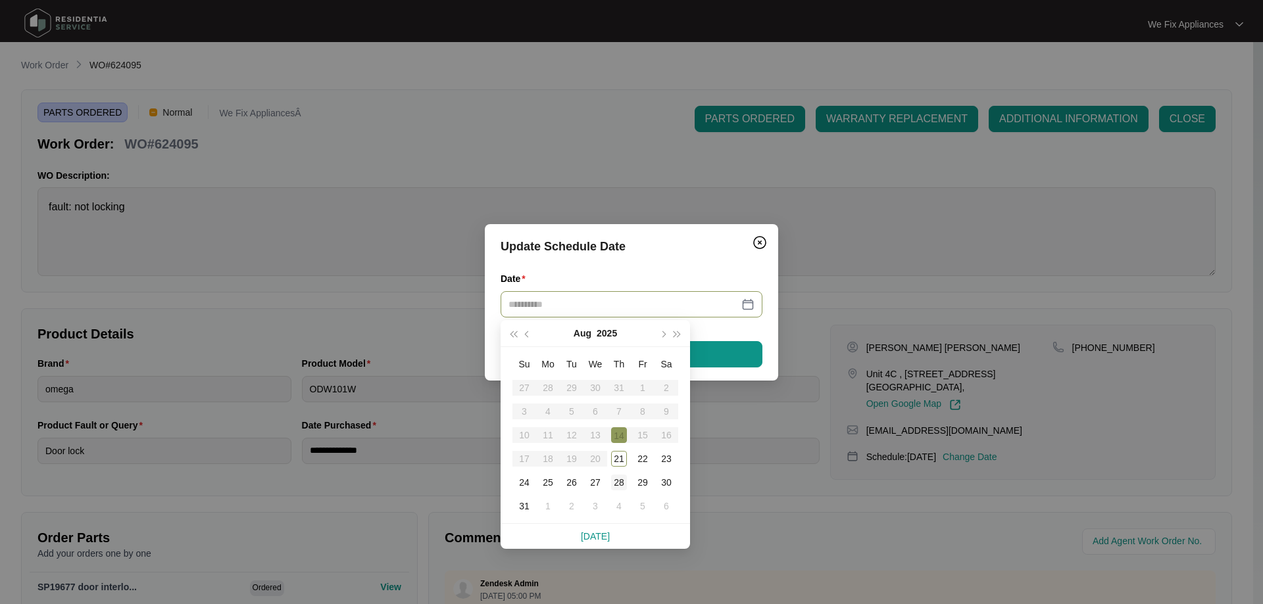
click at [621, 485] on div "28" at bounding box center [619, 483] width 16 height 16
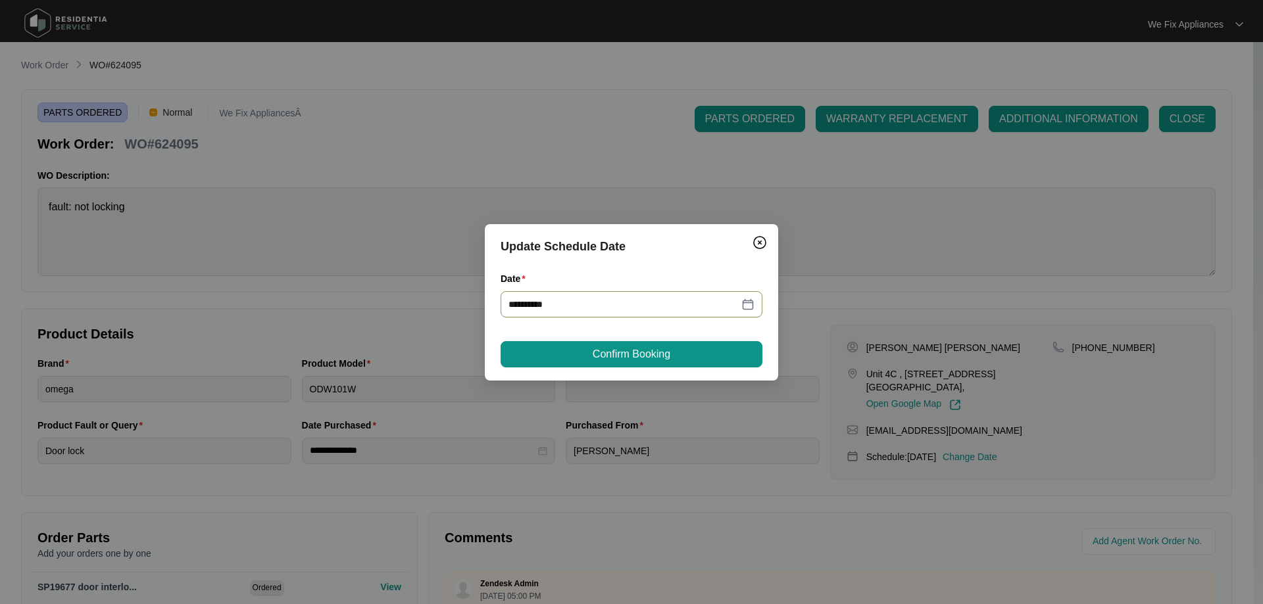
type input "**********"
click at [621, 339] on div "**********" at bounding box center [631, 302] width 293 height 156
click at [602, 361] on span "Confirm Booking" at bounding box center [631, 355] width 78 height 16
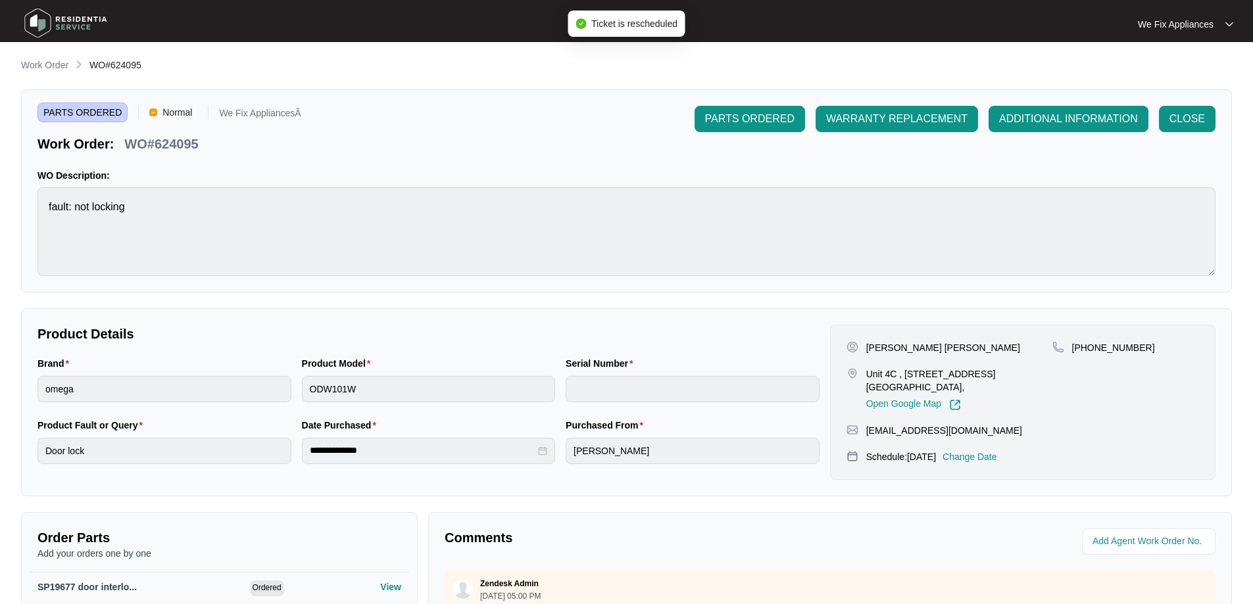
click at [55, 19] on img at bounding box center [66, 22] width 92 height 39
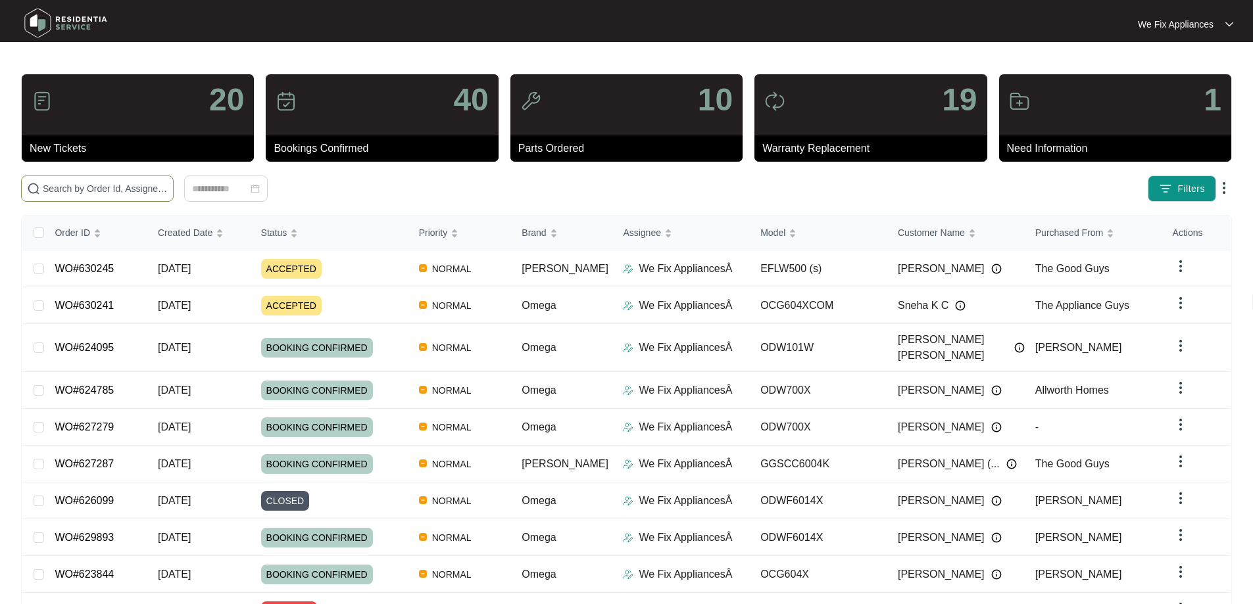
paste input "630053"
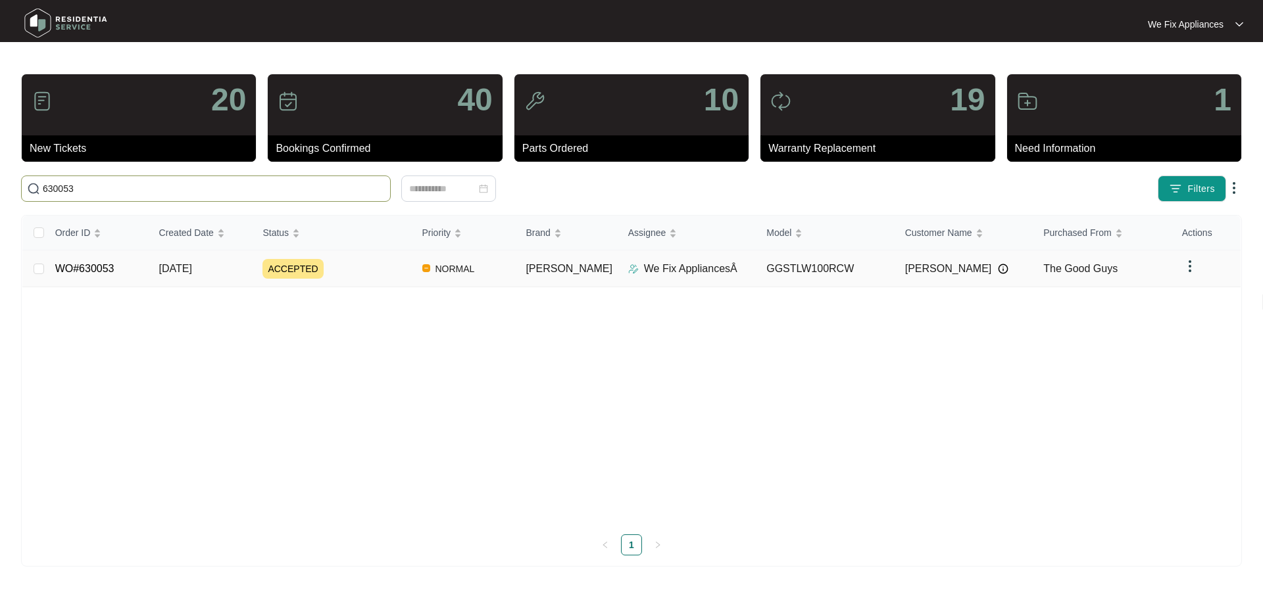
type input "630053"
click at [92, 266] on link "WO#630053" at bounding box center [84, 268] width 59 height 11
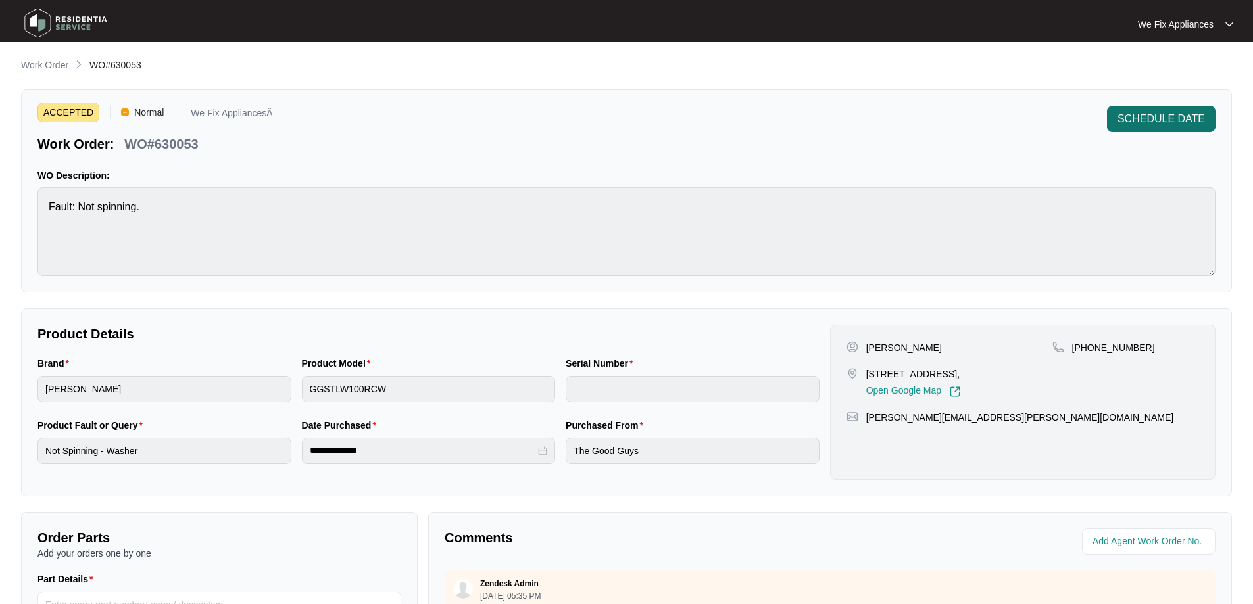
click at [1158, 126] on span "SCHEDULE DATE" at bounding box center [1160, 119] width 87 height 16
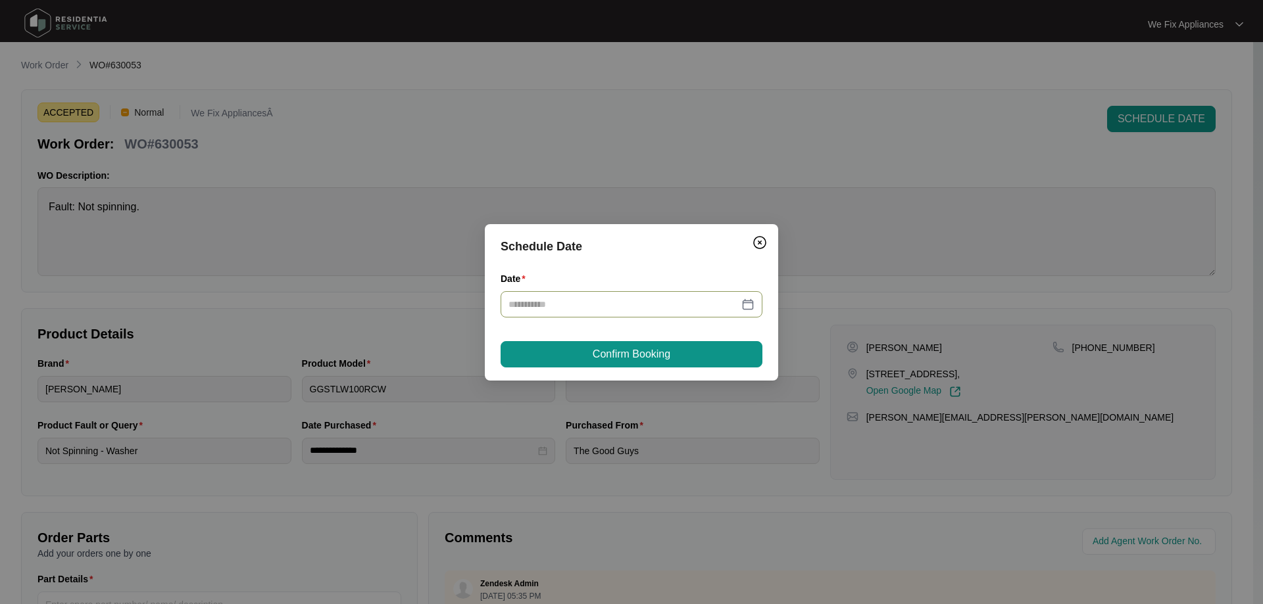
click at [592, 312] on div at bounding box center [631, 304] width 262 height 26
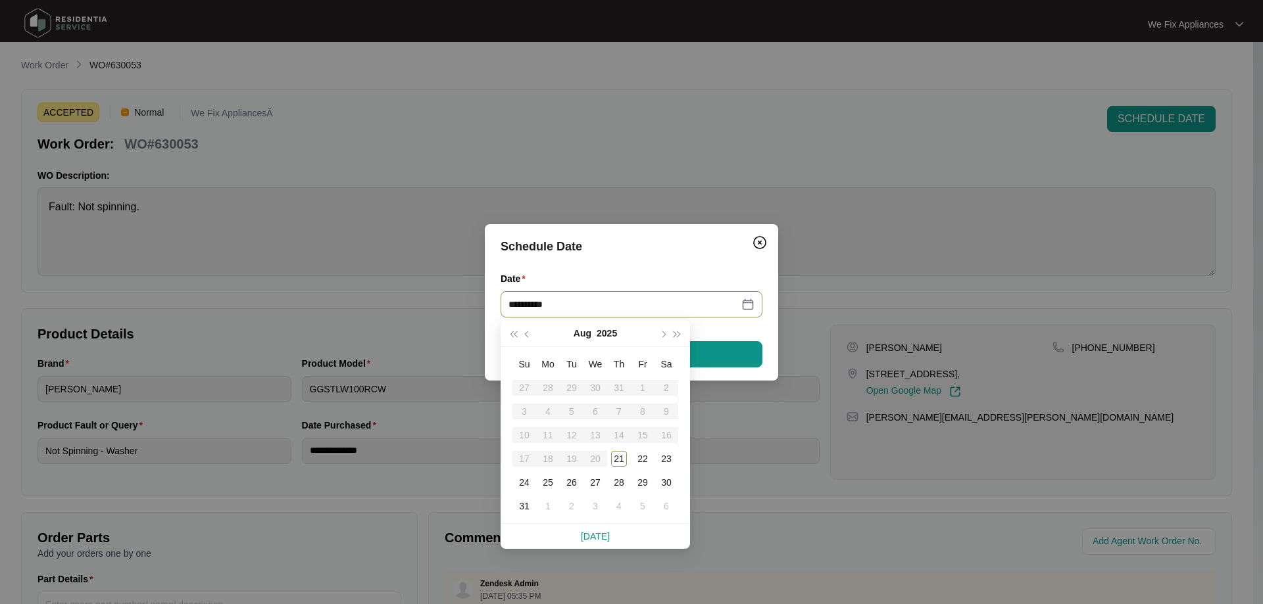
type input "**********"
click at [569, 479] on div "26" at bounding box center [572, 483] width 16 height 16
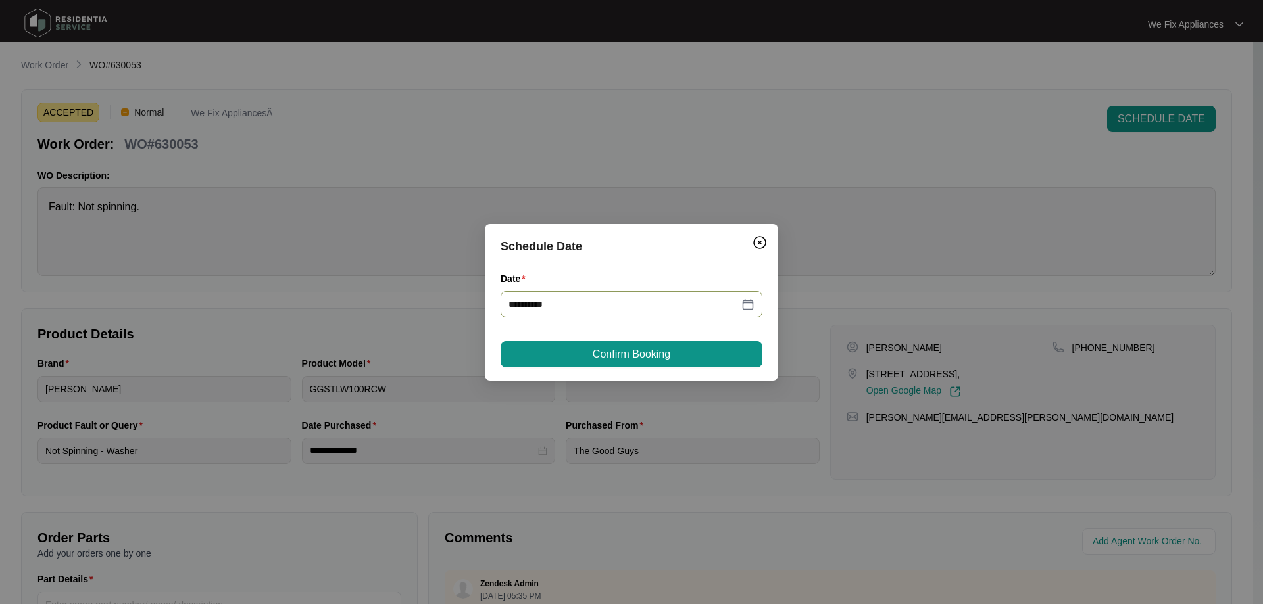
type input "**********"
click at [640, 351] on span "Confirm Booking" at bounding box center [631, 355] width 78 height 16
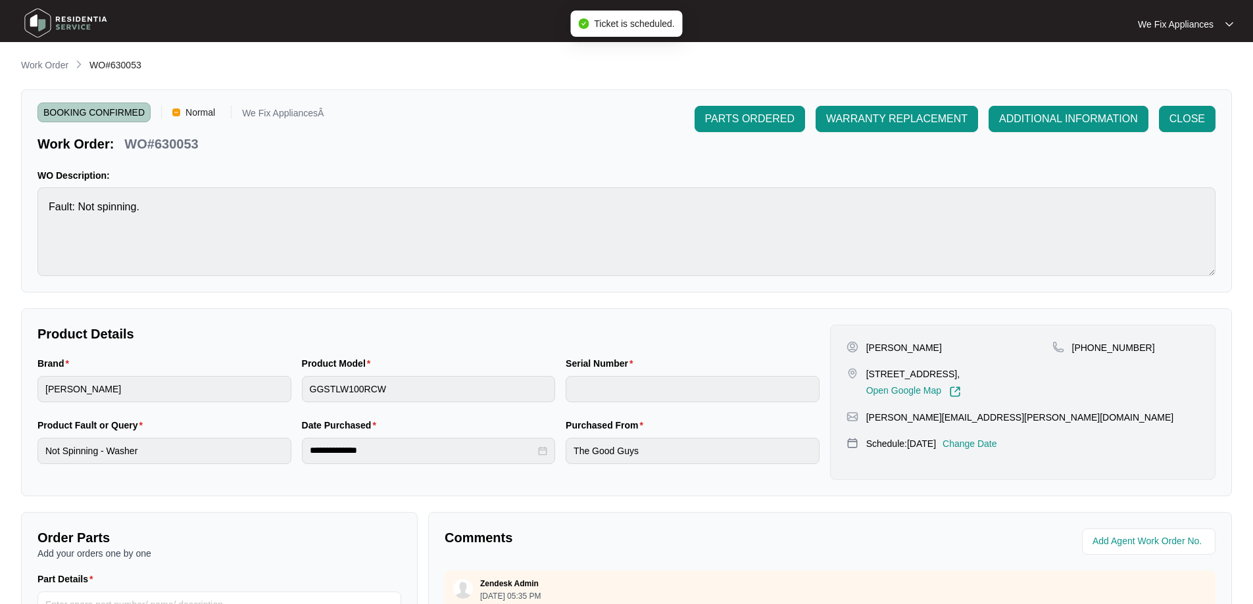
click at [68, 28] on img at bounding box center [66, 22] width 92 height 39
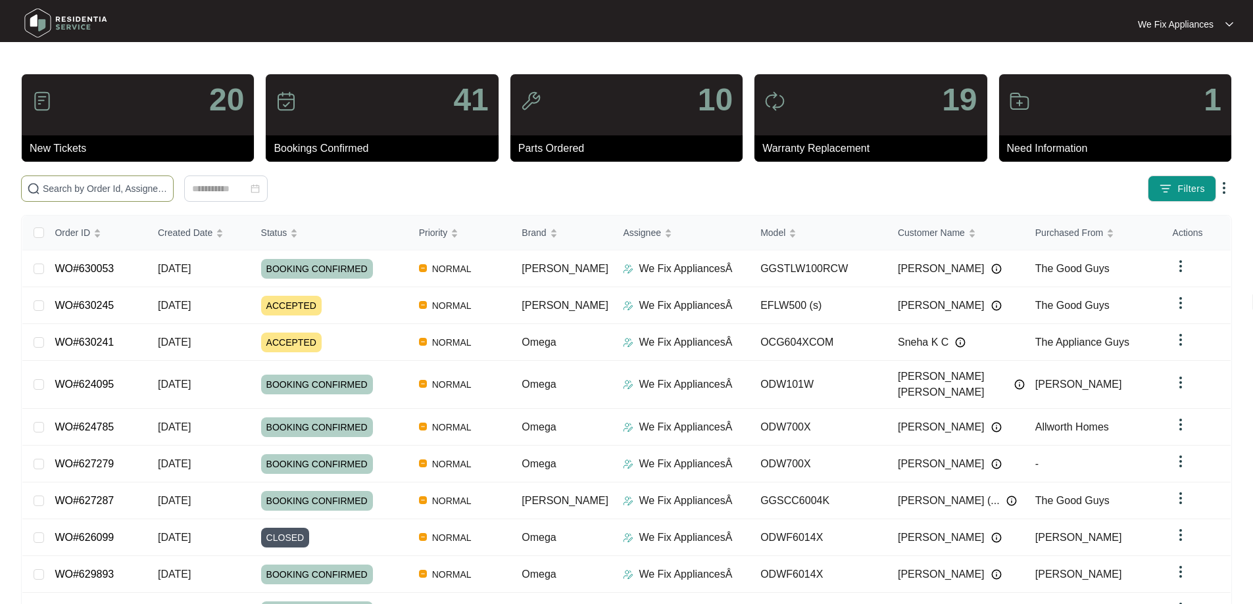
paste input "630245"
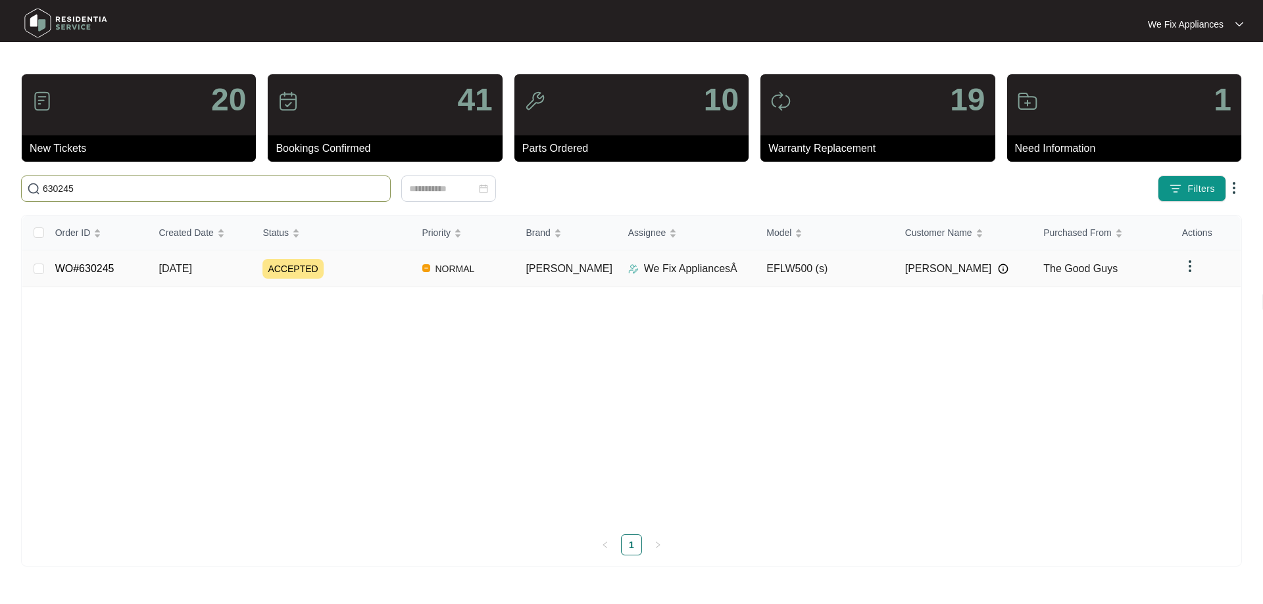
type input "630245"
click at [84, 269] on link "WO#630245" at bounding box center [84, 268] width 59 height 11
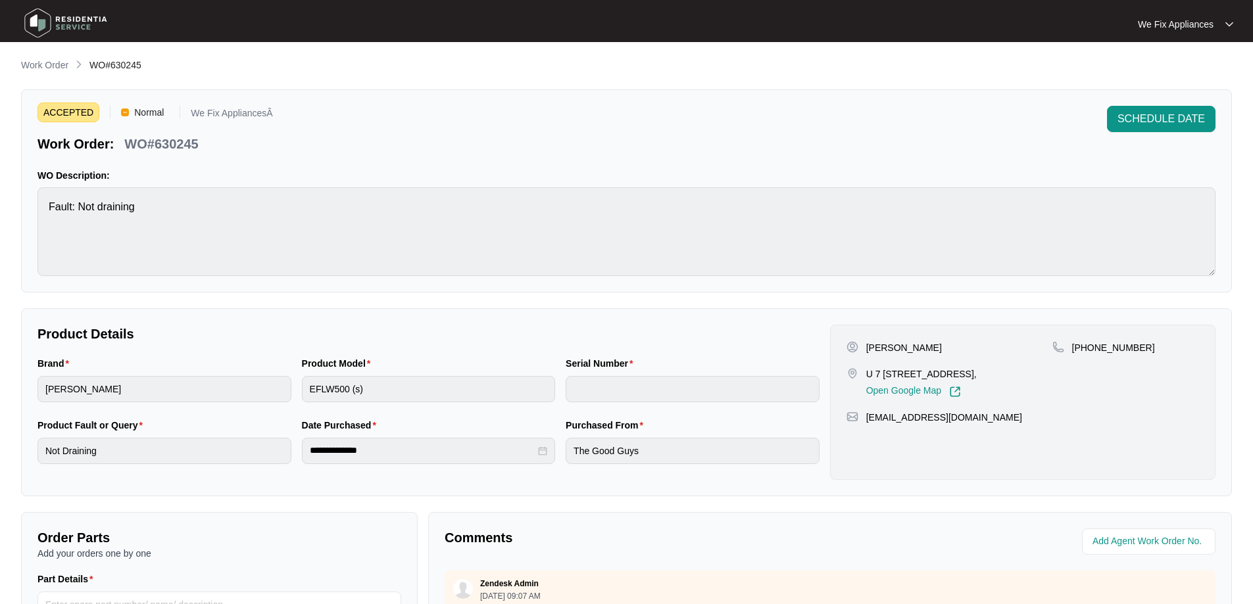
click at [1174, 101] on div "ACCEPTED Normal We Fix AppliancesÂ Work Order: WO#630245 SCHEDULE DATE WO Descr…" at bounding box center [626, 190] width 1211 height 203
click at [1151, 123] on span "SCHEDULE DATE" at bounding box center [1160, 119] width 87 height 16
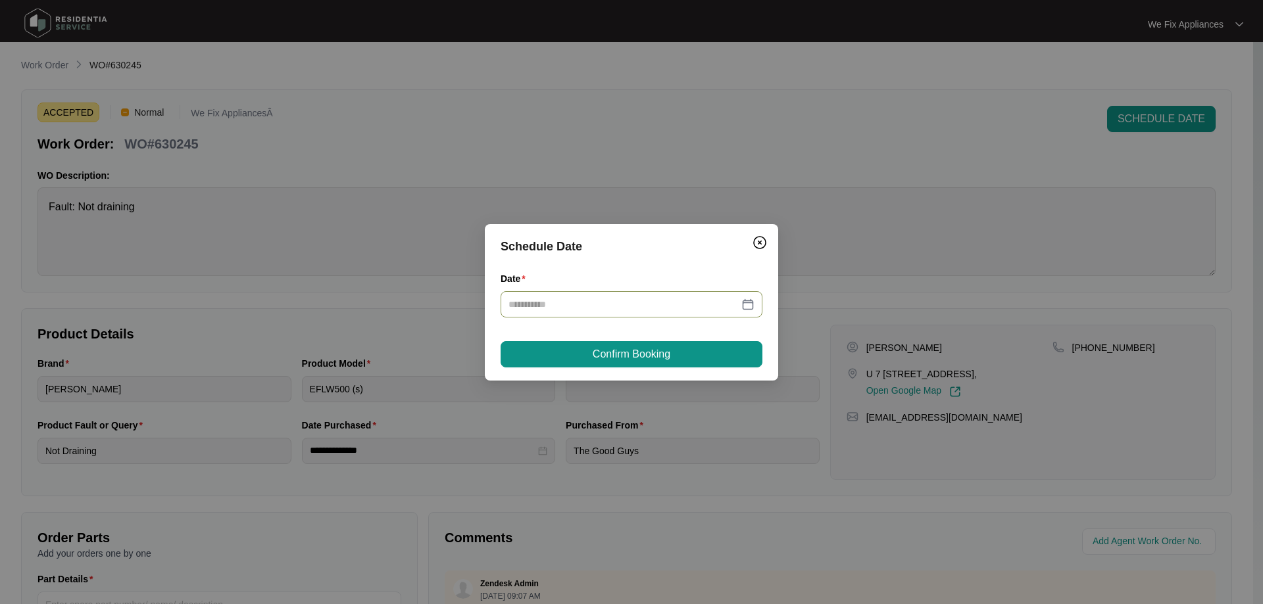
click at [630, 297] on input "Date" at bounding box center [623, 304] width 230 height 14
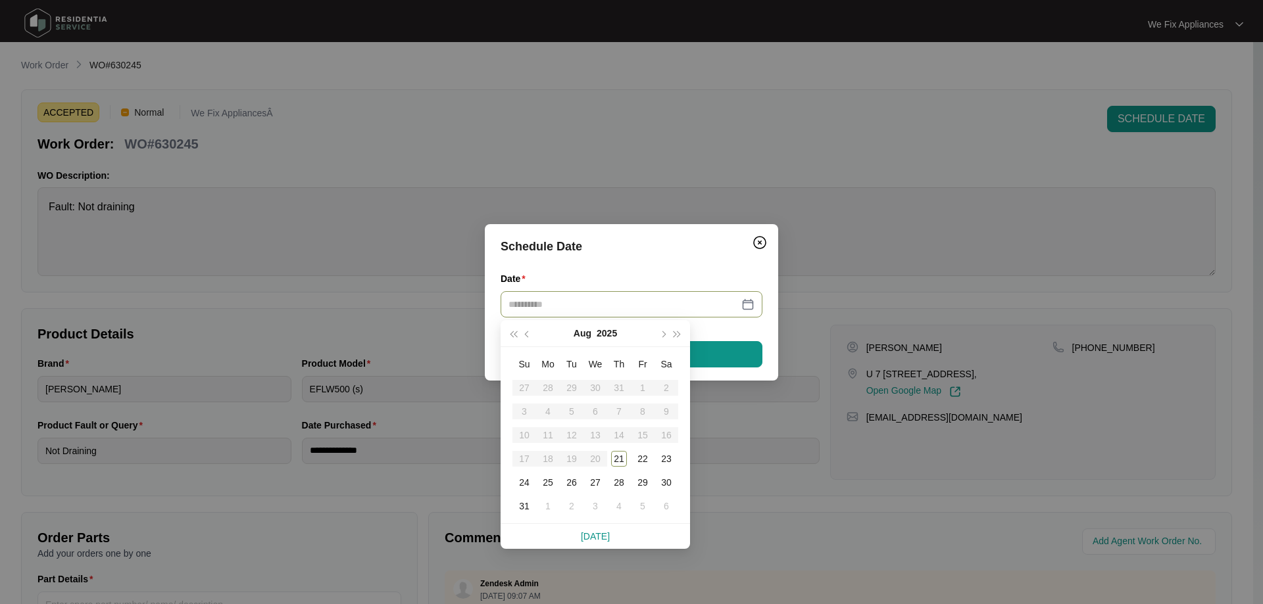
type input "**********"
click at [573, 478] on div "26" at bounding box center [572, 483] width 16 height 16
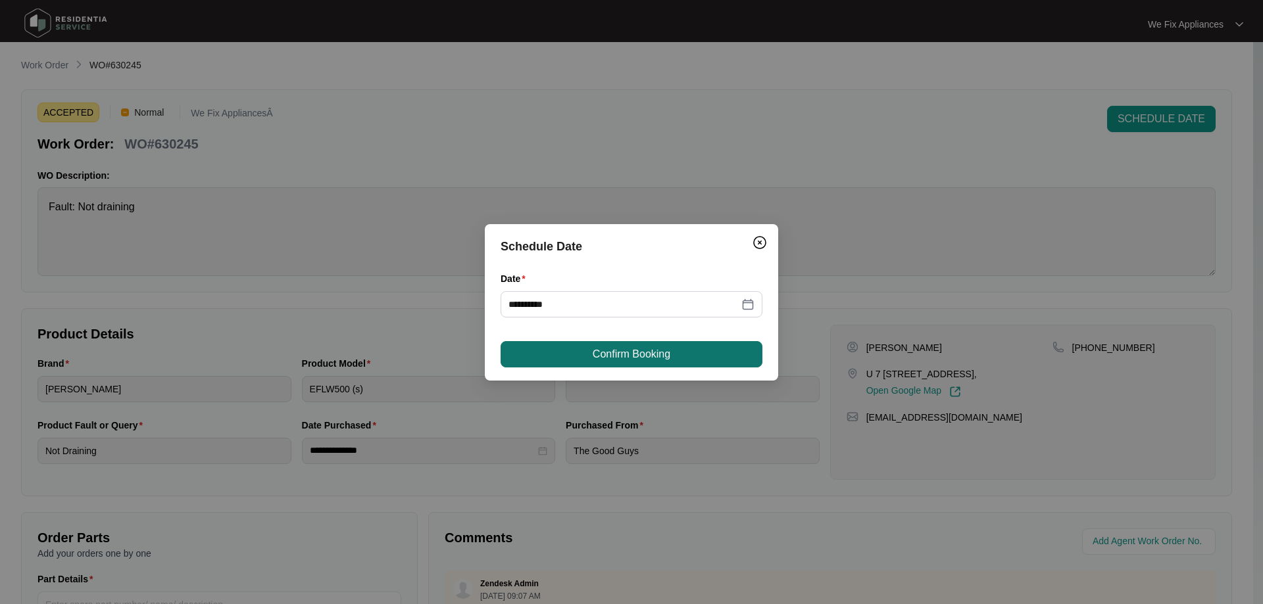
click at [692, 349] on button "Confirm Booking" at bounding box center [631, 354] width 262 height 26
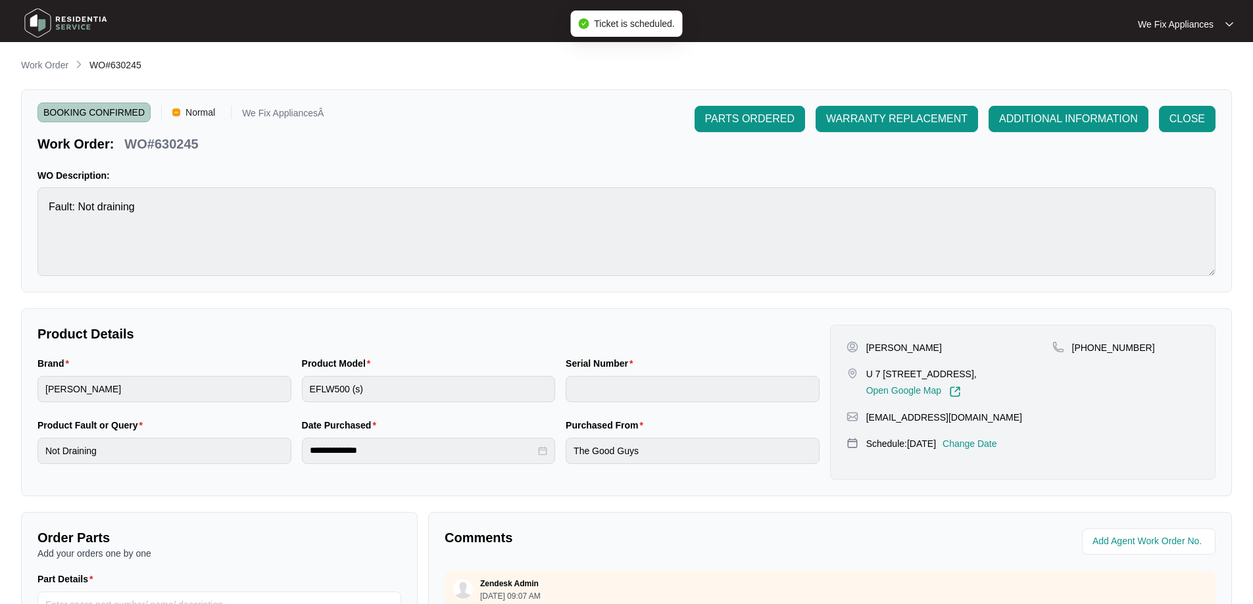
click at [94, 18] on img at bounding box center [66, 22] width 92 height 39
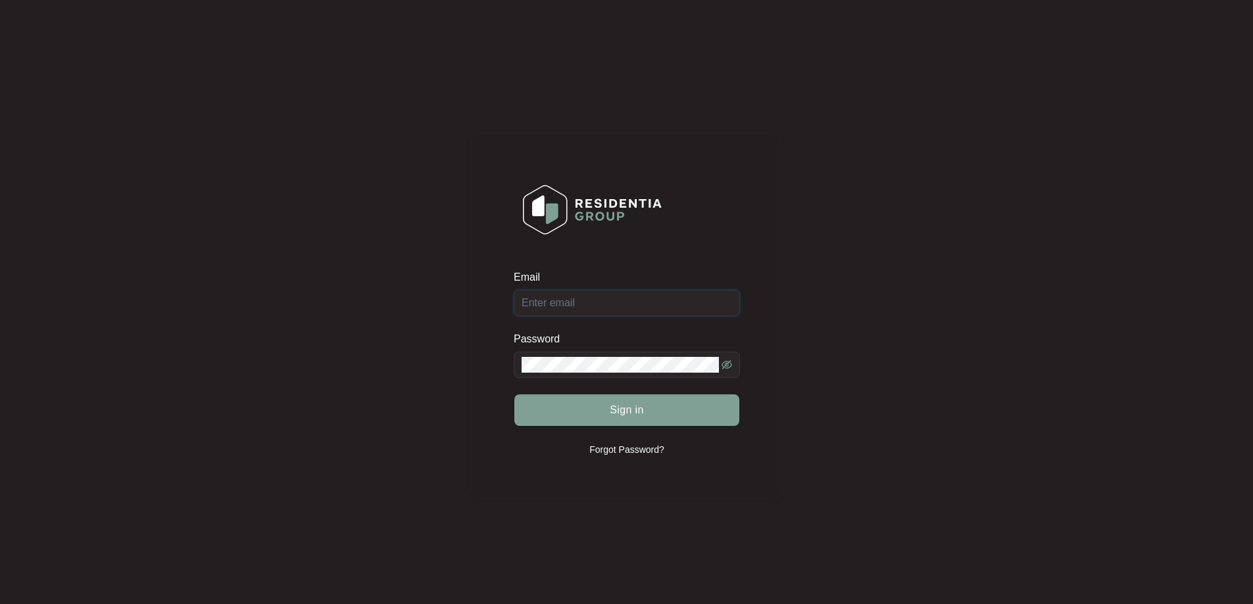
click at [654, 291] on div "Email" at bounding box center [627, 293] width 226 height 46
type input "[EMAIL_ADDRESS][DOMAIN_NAME]"
drag, startPoint x: 690, startPoint y: 414, endPoint x: 655, endPoint y: 416, distance: 35.5
click at [655, 416] on button "Sign in" at bounding box center [626, 411] width 225 height 32
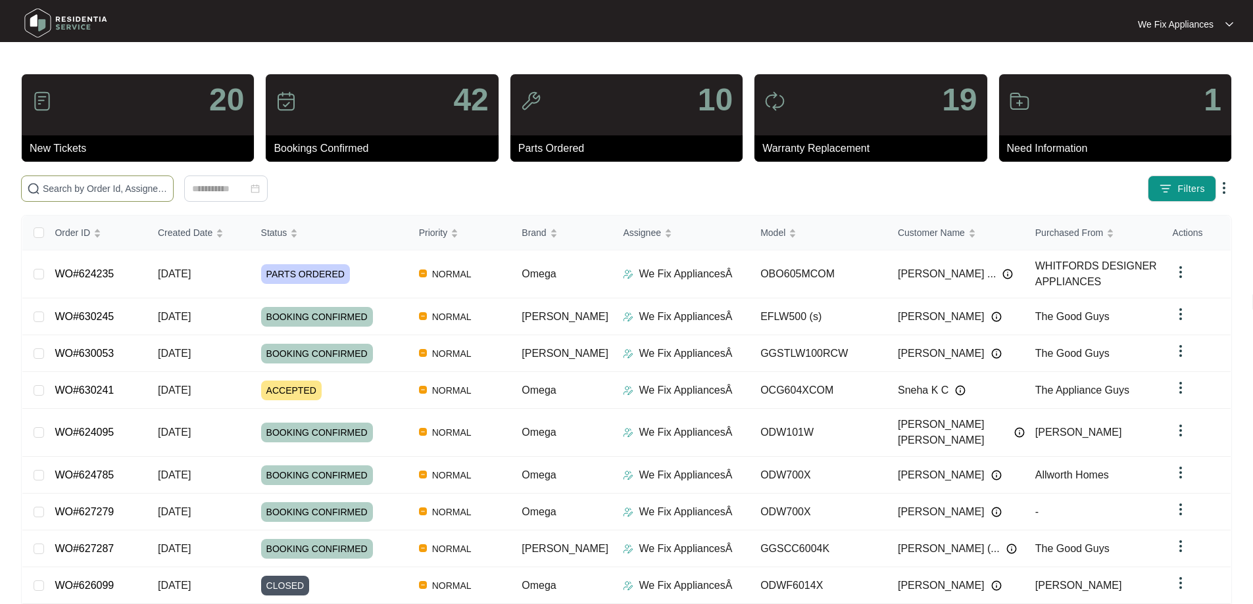
paste input "630241"
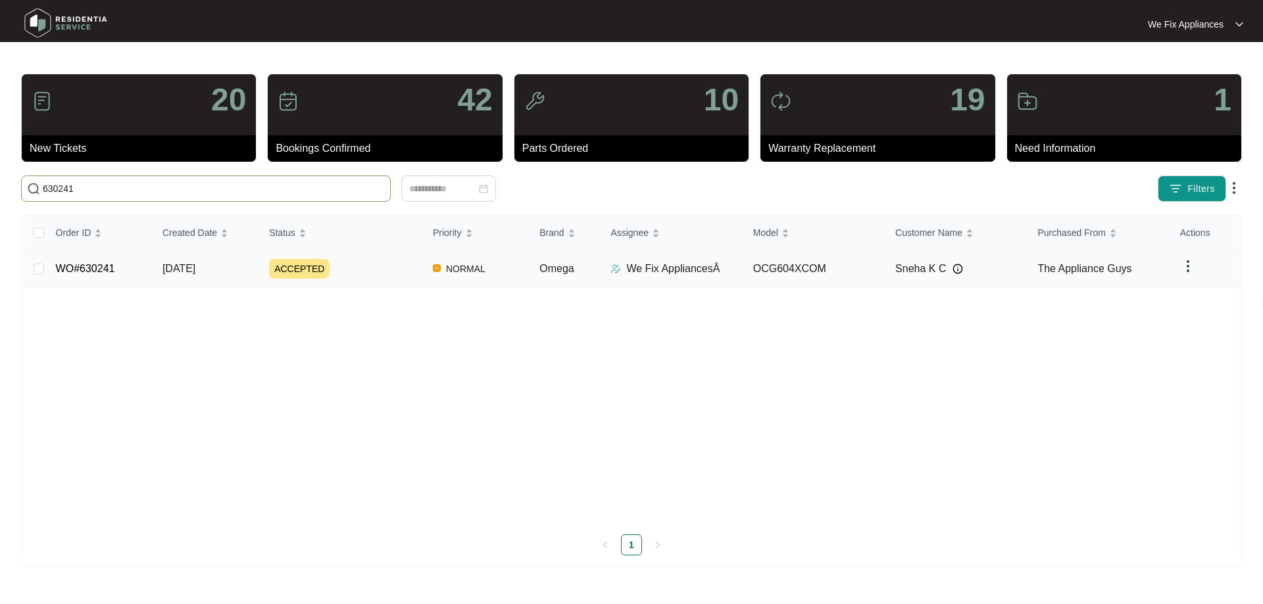
type input "630241"
click at [101, 258] on td "WO#630241" at bounding box center [98, 269] width 107 height 37
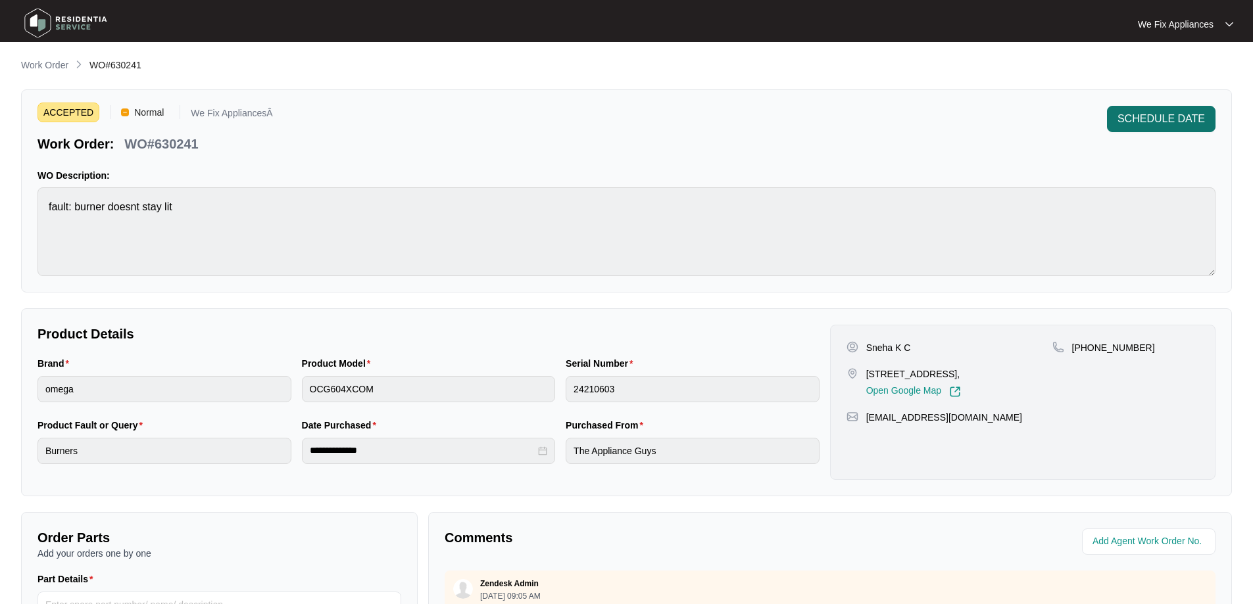
click at [1168, 114] on span "SCHEDULE DATE" at bounding box center [1160, 119] width 87 height 16
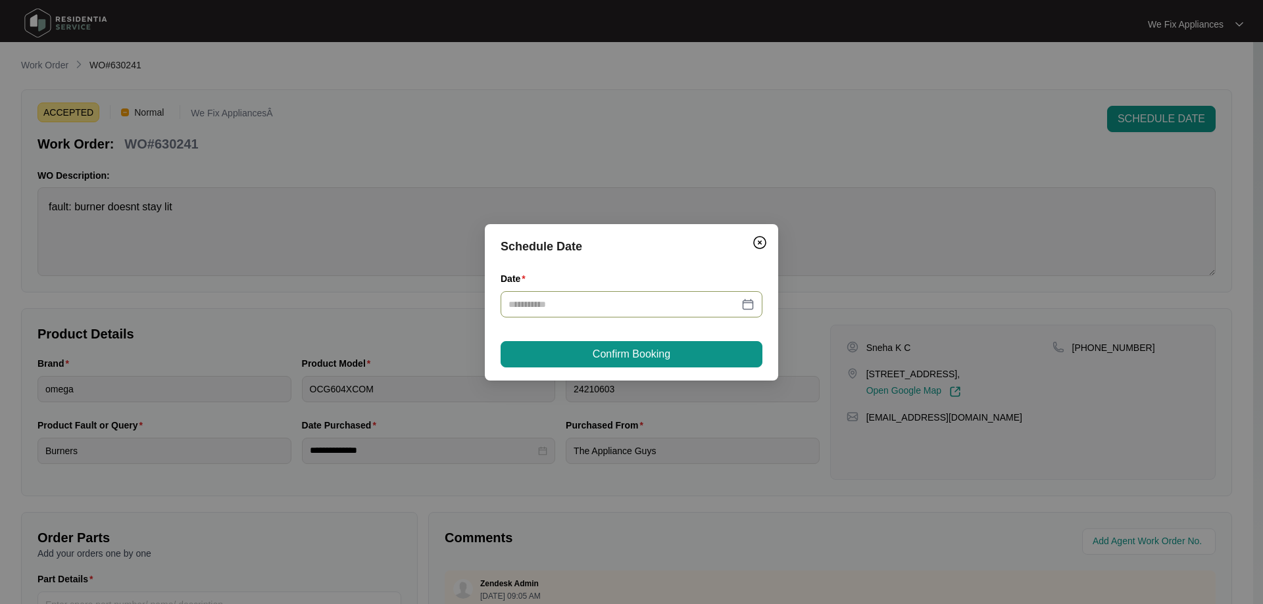
click at [645, 295] on div at bounding box center [631, 304] width 262 height 26
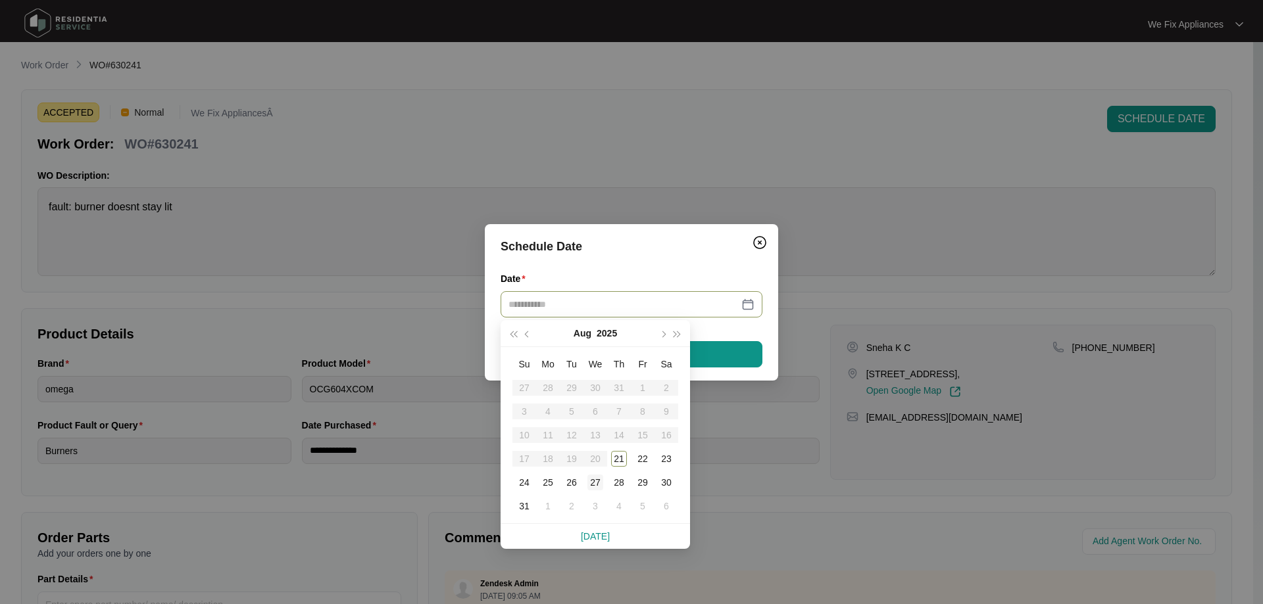
type input "**********"
click at [624, 485] on div "28" at bounding box center [619, 483] width 16 height 16
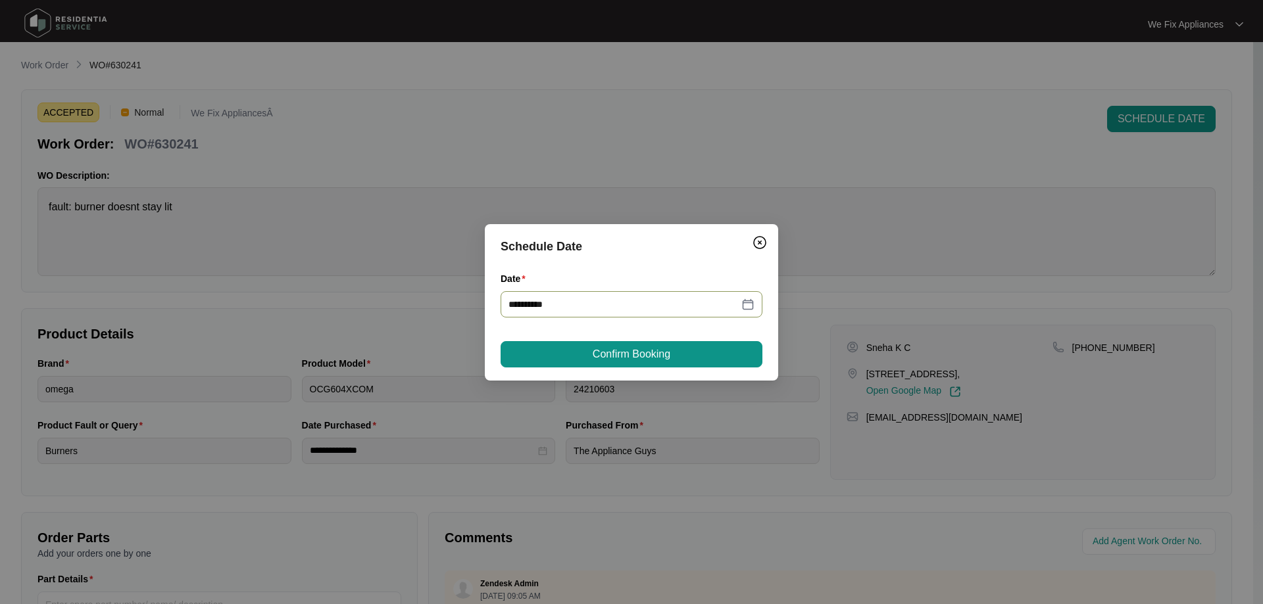
type input "**********"
click at [667, 357] on span "Confirm Booking" at bounding box center [631, 355] width 78 height 16
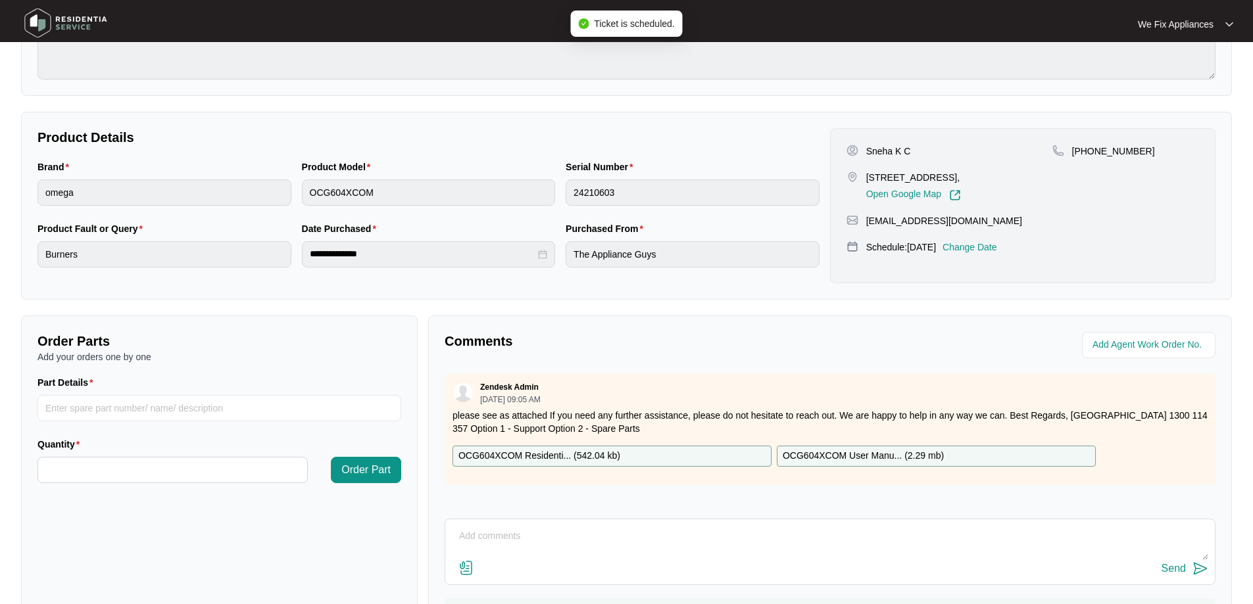
scroll to position [197, 0]
click at [506, 538] on textarea at bounding box center [830, 542] width 756 height 34
type textarea "Hi team just fyi - customer next [DATE] thank you."
click at [1168, 560] on button "Send" at bounding box center [1184, 569] width 47 height 18
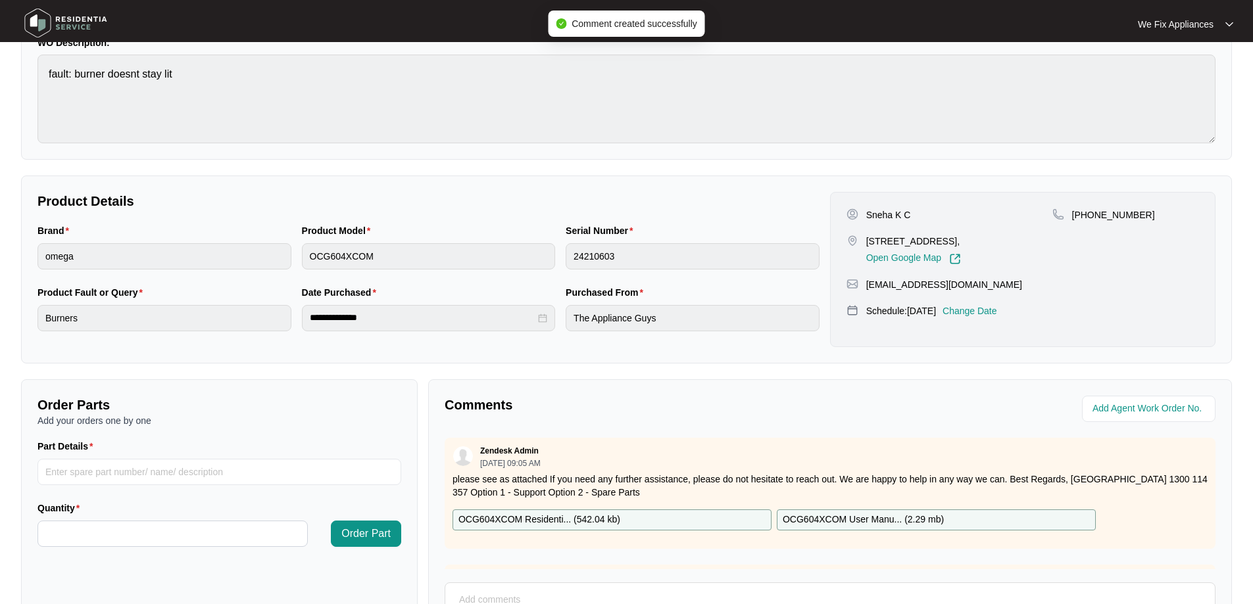
scroll to position [0, 0]
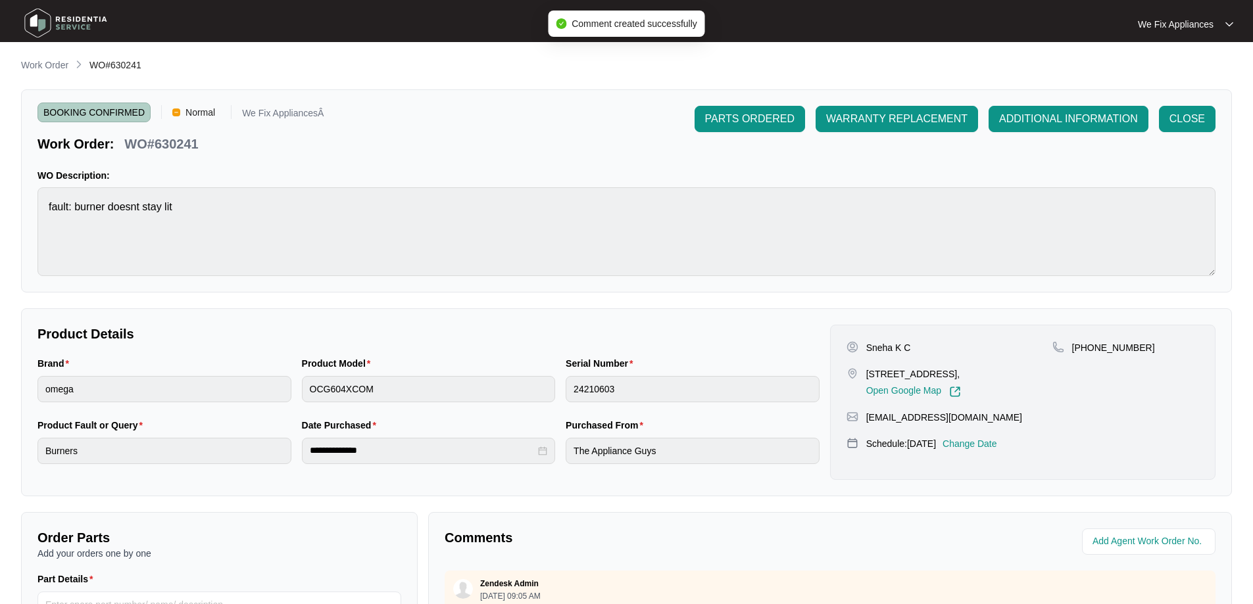
click at [92, 22] on img at bounding box center [66, 22] width 92 height 39
